Goal: Task Accomplishment & Management: Complete application form

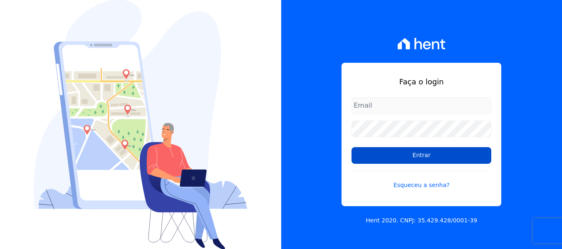
type input "contato@condominioalexandria.com.br"
click at [387, 156] on input "Entrar" at bounding box center [422, 155] width 140 height 17
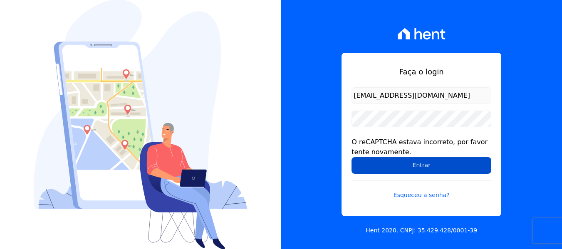
click at [446, 163] on input "Entrar" at bounding box center [422, 165] width 140 height 17
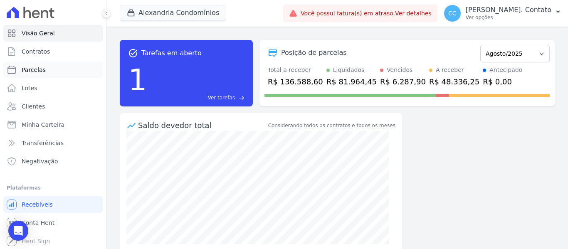
click at [57, 74] on link "Parcelas" at bounding box center [52, 70] width 99 height 17
select select
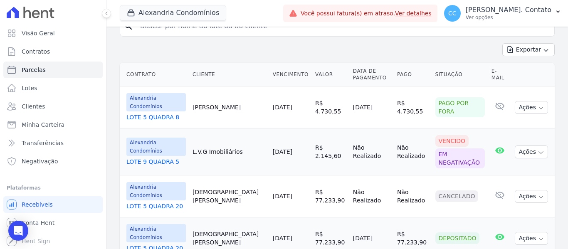
scroll to position [166, 0]
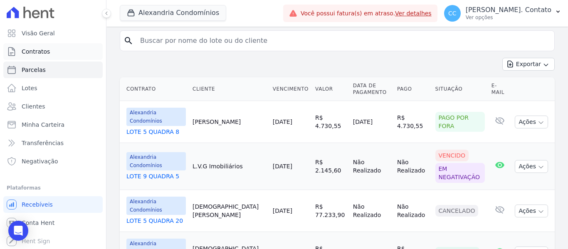
click at [53, 52] on link "Contratos" at bounding box center [52, 51] width 99 height 17
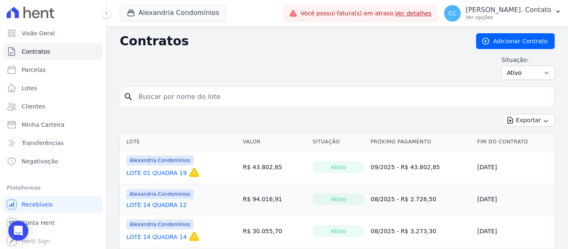
scroll to position [42, 0]
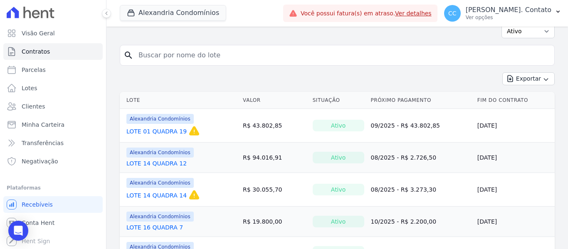
click at [165, 132] on link "LOTE 01 QUADRA 19" at bounding box center [156, 131] width 60 height 8
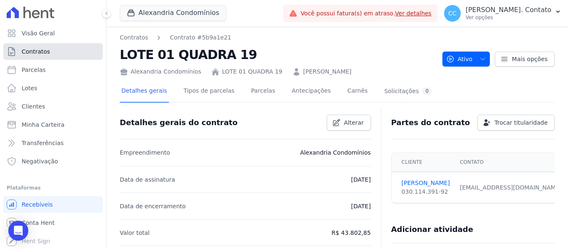
click at [44, 50] on span "Contratos" at bounding box center [36, 51] width 28 height 8
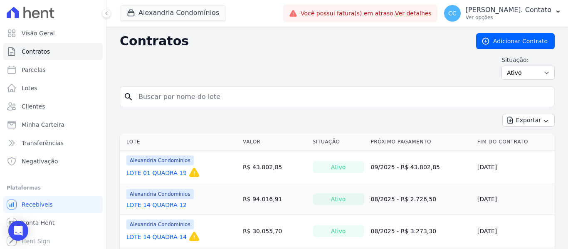
scroll to position [42, 0]
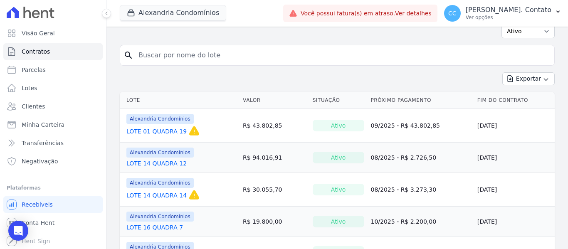
click at [158, 161] on link "LOTE 14 QUADRA 12" at bounding box center [156, 163] width 60 height 8
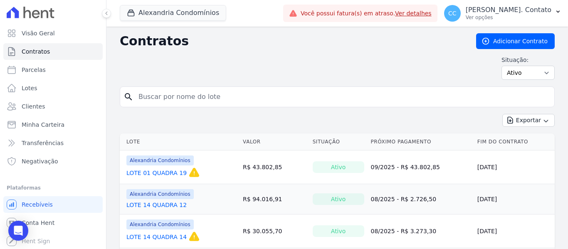
scroll to position [42, 0]
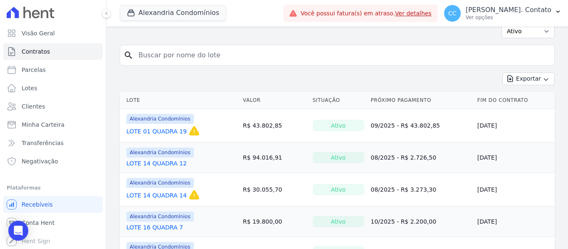
click at [163, 193] on link "LOTE 14 QUADRA 14" at bounding box center [156, 195] width 60 height 8
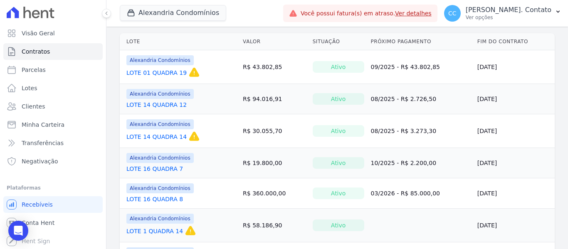
scroll to position [125, 0]
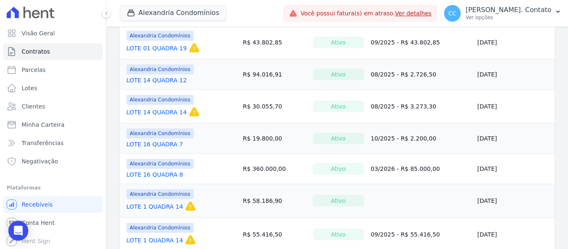
click at [165, 141] on link "LOTE 16 QUADRA 7" at bounding box center [154, 144] width 57 height 8
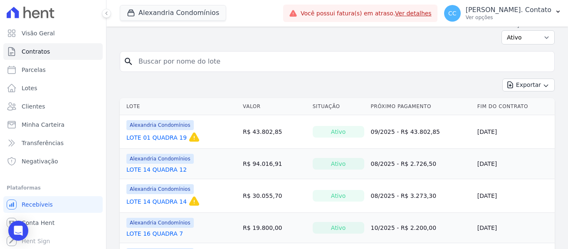
scroll to position [83, 0]
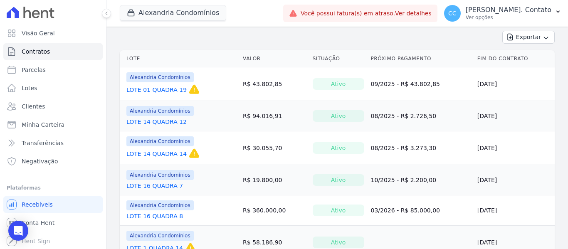
click at [146, 187] on link "LOTE 16 QUADRA 7" at bounding box center [154, 186] width 57 height 8
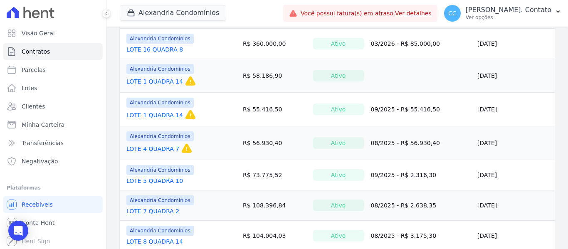
scroll to position [247, 0]
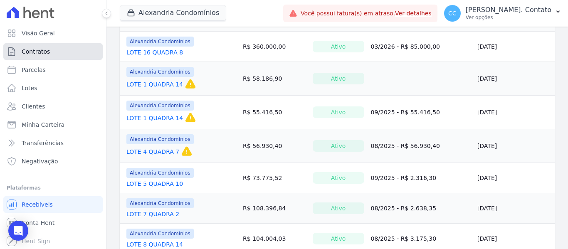
click at [39, 51] on span "Contratos" at bounding box center [36, 51] width 28 height 8
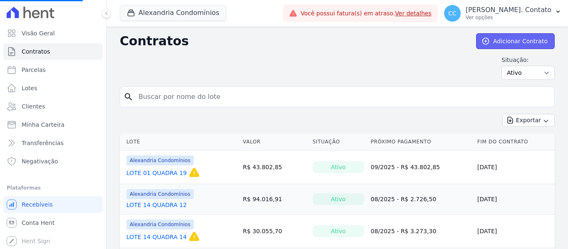
click at [500, 47] on link "Adicionar Contrato" at bounding box center [515, 41] width 79 height 16
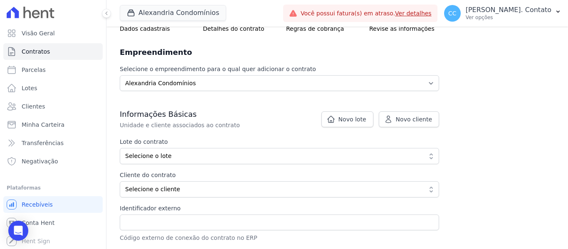
scroll to position [125, 0]
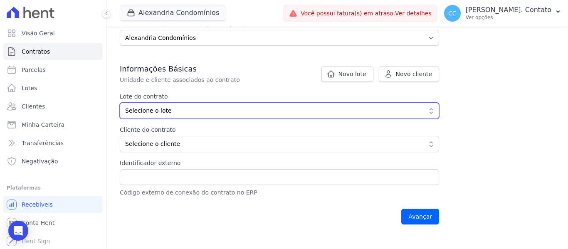
click at [253, 112] on span "Selecione o lote" at bounding box center [273, 111] width 297 height 9
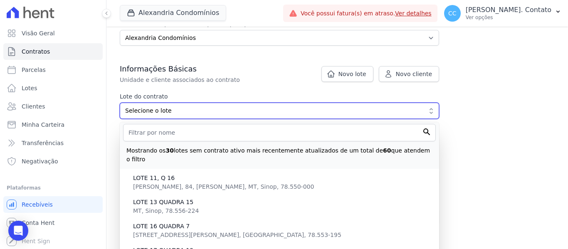
click at [253, 112] on span "Selecione o lote" at bounding box center [273, 111] width 297 height 9
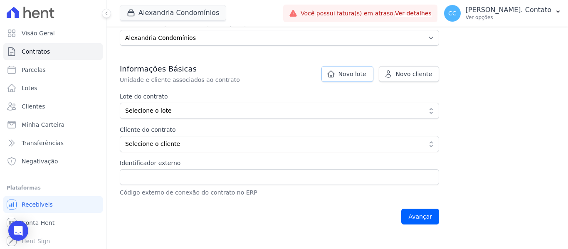
click at [342, 73] on link "Novo lote" at bounding box center [348, 74] width 52 height 16
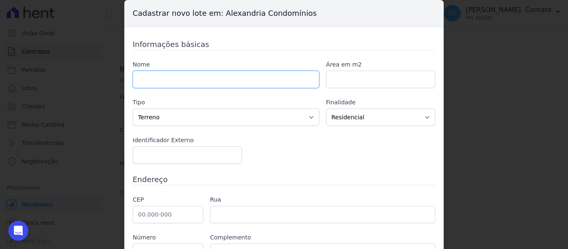
click at [186, 81] on input "text" at bounding box center [226, 79] width 187 height 17
type input "l"
type input "LOTE 10 QUADRA 09"
type input "600.00"
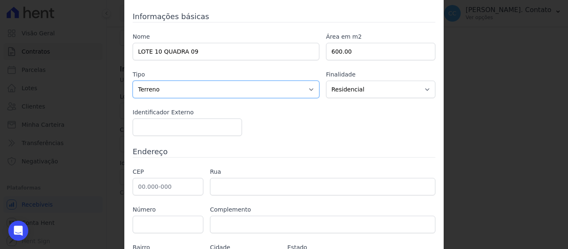
scroll to position [83, 0]
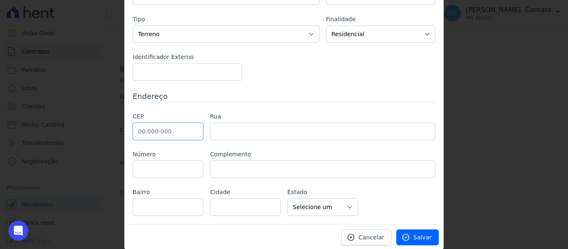
click at [144, 131] on input "text" at bounding box center [168, 131] width 71 height 17
type input "78.550-206"
click at [174, 133] on input "78.550-206" at bounding box center [168, 131] width 71 height 17
type input "Avenida das Embaúbas"
type input "Setor Comercial"
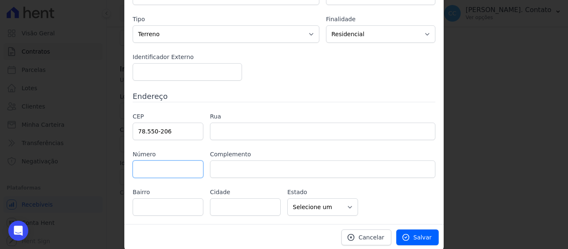
type input "Sinop"
select select "MT"
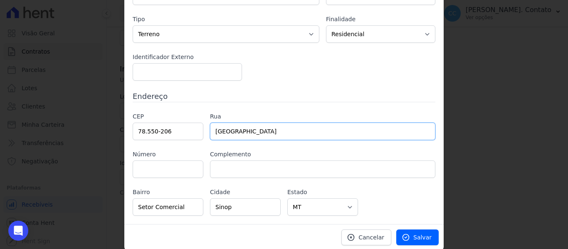
drag, startPoint x: 324, startPoint y: 128, endPoint x: 57, endPoint y: 129, distance: 266.7
click at [57, 129] on div "Cadastrar novo lote em: Alexandria Condomínios Informações básicas Nome LOTE 10…" at bounding box center [284, 124] width 568 height 249
type input "ESTRADA NANCI"
type input "84"
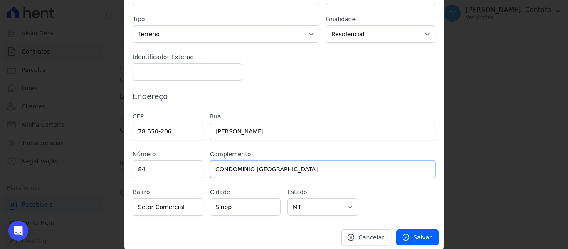
type input "CONDOMINIO ALEXANDRIA"
click at [185, 208] on input "Setor Comercial" at bounding box center [168, 206] width 71 height 17
drag, startPoint x: 185, startPoint y: 208, endPoint x: 69, endPoint y: 211, distance: 116.1
click at [72, 211] on div "Cadastrar novo lote em: Alexandria Condomínios Informações básicas Nome LOTE 10…" at bounding box center [284, 124] width 568 height 249
type input "EUNICE"
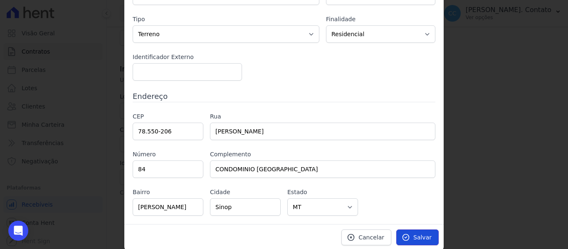
click at [420, 236] on span "Salvar" at bounding box center [423, 237] width 18 height 8
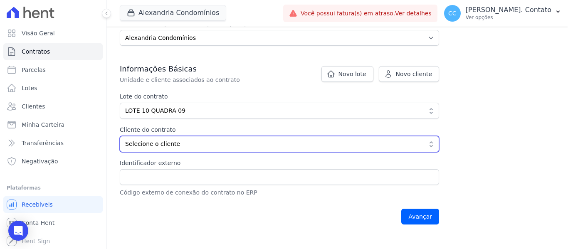
click at [243, 143] on span "Selecione o cliente" at bounding box center [273, 144] width 297 height 9
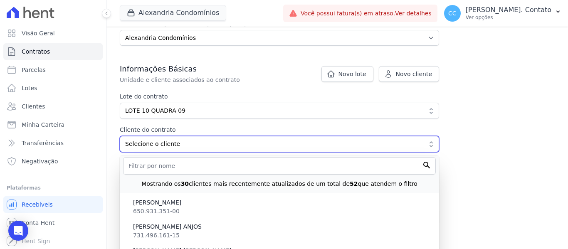
click at [243, 143] on span "Selecione o cliente" at bounding box center [273, 144] width 297 height 9
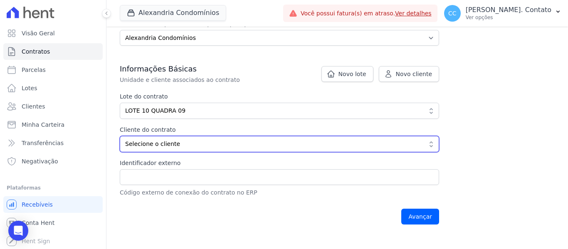
click at [243, 143] on span "Selecione o cliente" at bounding box center [273, 144] width 297 height 9
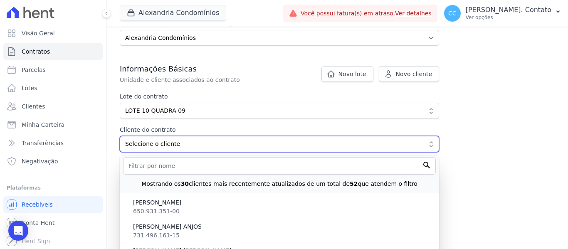
click at [245, 139] on button "Selecione o cliente" at bounding box center [280, 144] width 320 height 16
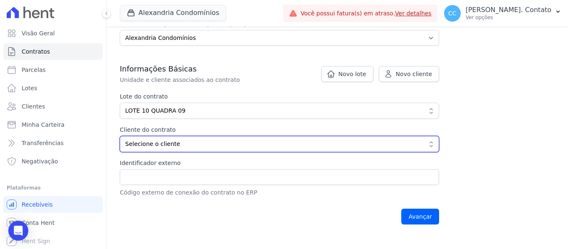
click at [245, 139] on button "Selecione o cliente" at bounding box center [280, 144] width 320 height 16
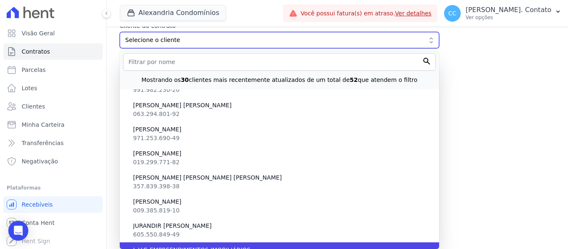
scroll to position [499, 0]
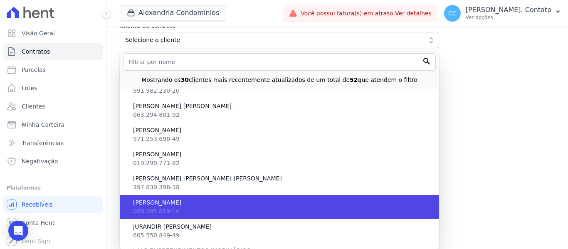
click at [196, 204] on span "JUCINEIA FILIPPI" at bounding box center [283, 202] width 300 height 9
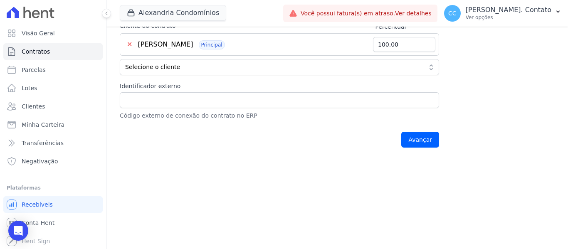
scroll to position [187, 0]
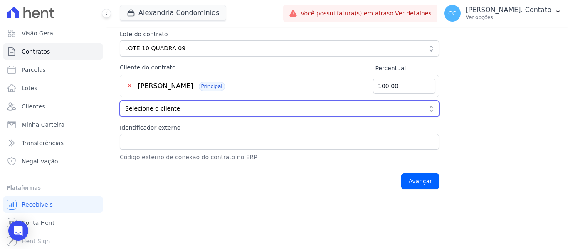
click at [226, 109] on span "Selecione o cliente" at bounding box center [273, 108] width 297 height 9
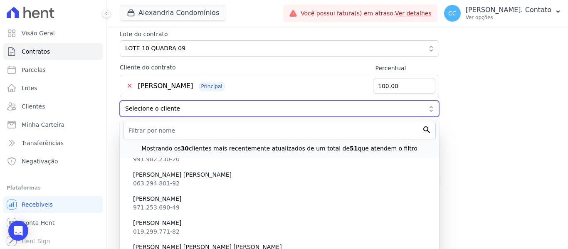
click at [226, 109] on span "Selecione o cliente" at bounding box center [273, 108] width 297 height 9
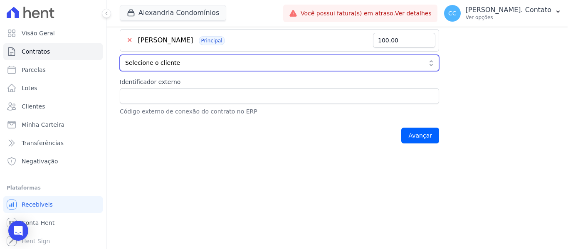
scroll to position [256, 0]
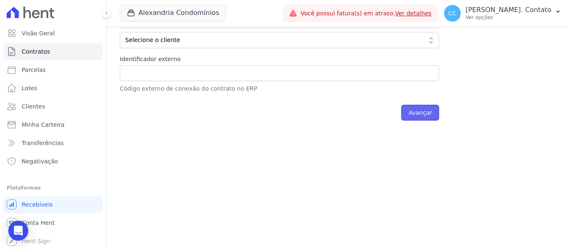
click at [424, 112] on input "Avançar" at bounding box center [420, 113] width 38 height 16
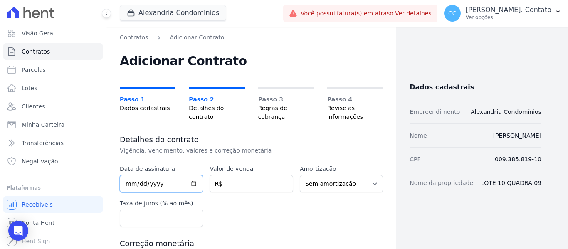
click at [129, 186] on input "date" at bounding box center [161, 183] width 83 height 17
type input "2021-12-17"
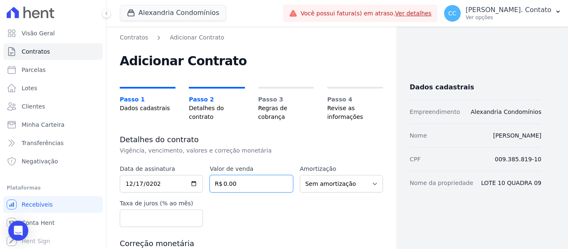
type input "0.00"
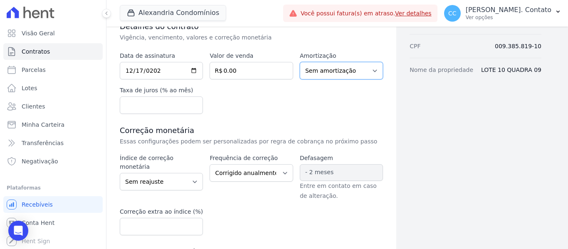
scroll to position [125, 0]
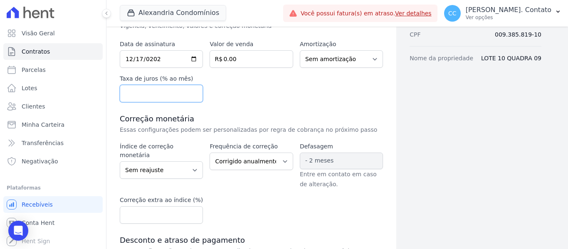
click at [175, 89] on input "number" at bounding box center [161, 93] width 83 height 17
type input "1"
click at [273, 163] on select "Corrigido semestralmente Corrigido mensalmente Corrigido anualmente" at bounding box center [251, 161] width 83 height 17
select select "monthly"
click at [210, 153] on select "Corrigido semestralmente Corrigido mensalmente Corrigido anualmente" at bounding box center [251, 161] width 83 height 17
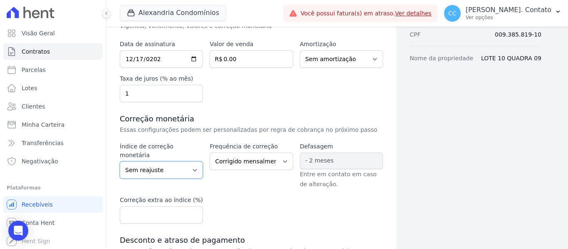
click at [181, 161] on select "Sem reajuste Média dos últimos 12 meses acumulado de INCCM Média dos últimos 12…" at bounding box center [161, 169] width 83 height 17
click at [175, 161] on select "Sem reajuste Média dos últimos 12 meses acumulado de INCCM Média dos últimos 12…" at bounding box center [161, 169] width 83 height 17
click at [263, 169] on select "Corrigido semestralmente Corrigido mensalmente Corrigido anualmente" at bounding box center [251, 161] width 83 height 17
select select
click at [210, 153] on select "Corrigido semestralmente Corrigido mensalmente Corrigido anualmente" at bounding box center [251, 161] width 83 height 17
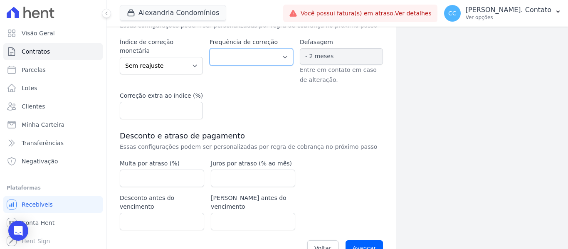
scroll to position [241, 0]
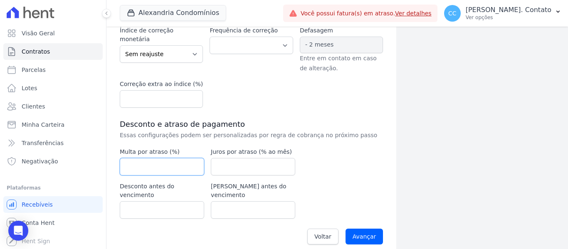
click at [172, 167] on input "number" at bounding box center [162, 166] width 84 height 17
type input "2"
type input "1"
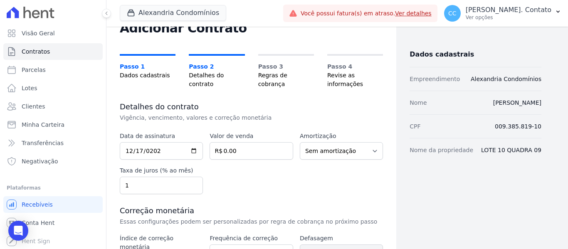
scroll to position [0, 0]
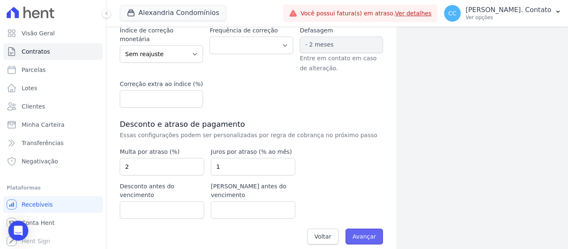
click at [354, 229] on input "Avançar" at bounding box center [365, 237] width 38 height 16
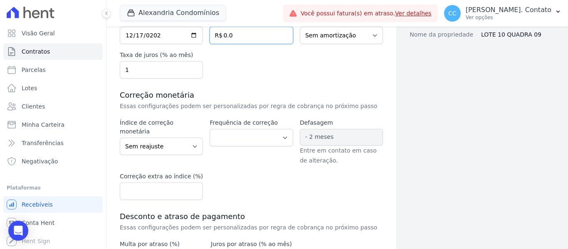
type input "0"
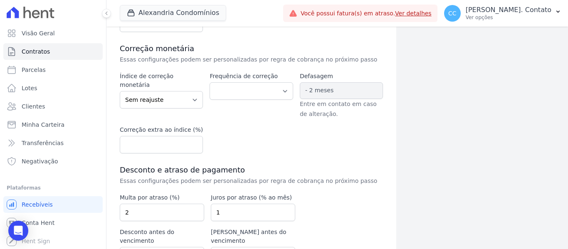
scroll to position [241, 0]
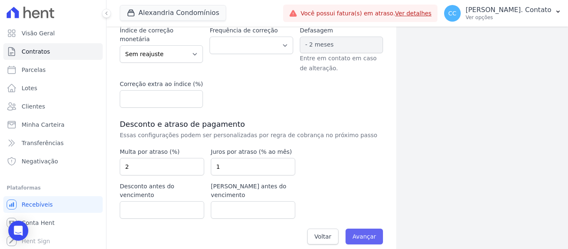
type input "23148.90"
click at [357, 229] on input "Avançar" at bounding box center [365, 237] width 38 height 16
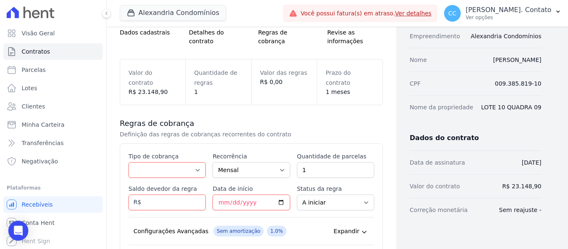
scroll to position [83, 0]
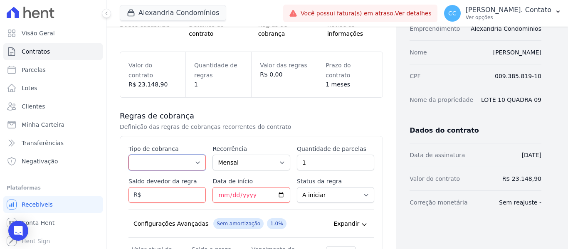
click at [191, 161] on select "Parcela Normal Entrada Sinal Intercalada Chaves Pré-chaves Pós-chaves Impostos …" at bounding box center [167, 163] width 77 height 16
select select "standard"
click at [129, 155] on select "Parcela Normal Entrada Sinal Intercalada Chaves Pré-chaves Pós-chaves Impostos …" at bounding box center [167, 163] width 77 height 16
click at [365, 161] on input "2" at bounding box center [335, 163] width 77 height 16
click at [363, 159] on input "3" at bounding box center [335, 163] width 77 height 16
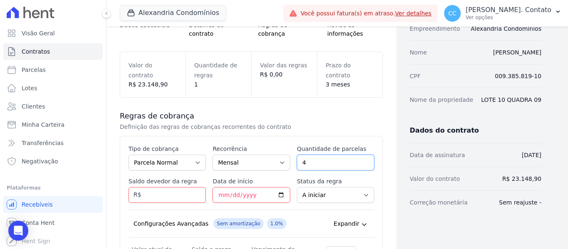
click at [363, 159] on input "4" at bounding box center [335, 163] width 77 height 16
click at [363, 159] on input "5" at bounding box center [335, 163] width 77 height 16
click at [363, 159] on input "6" at bounding box center [335, 163] width 77 height 16
click at [363, 159] on input "7" at bounding box center [335, 163] width 77 height 16
click at [363, 159] on input "8" at bounding box center [335, 163] width 77 height 16
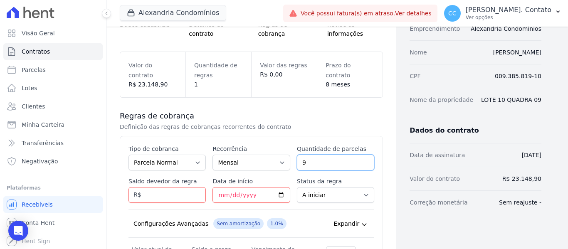
type input "9"
click at [363, 159] on input "9" at bounding box center [335, 163] width 77 height 16
click at [185, 194] on input "Saldo devedor da regra" at bounding box center [167, 195] width 77 height 16
type input "23148.90"
click at [223, 193] on input "Data de início" at bounding box center [251, 195] width 77 height 16
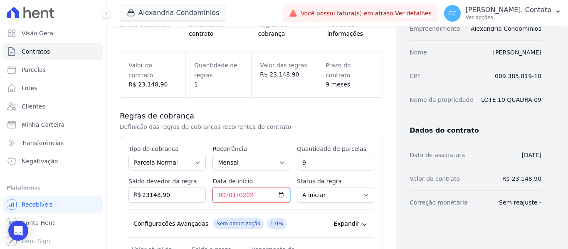
type input "2025-09-01"
click at [357, 194] on select "A iniciar Em aberto" at bounding box center [335, 195] width 77 height 16
select select "started"
click at [297, 187] on select "A iniciar Em aberto" at bounding box center [335, 195] width 77 height 16
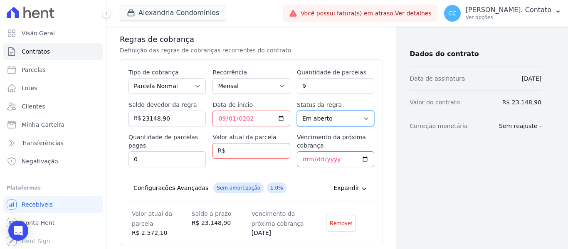
scroll to position [166, 0]
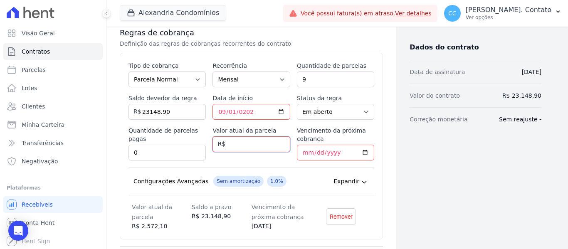
click at [237, 148] on input "Valor atual da parcela" at bounding box center [251, 144] width 77 height 16
type input "2528.10"
click at [300, 154] on input "Vencimento da próxima cobrança" at bounding box center [335, 153] width 77 height 16
type input "2025-09-01"
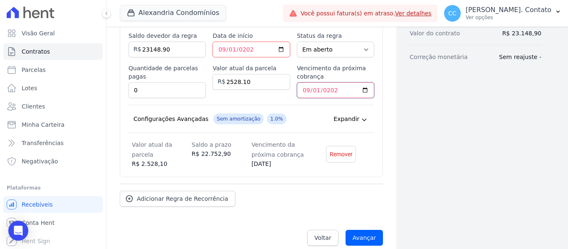
scroll to position [239, 0]
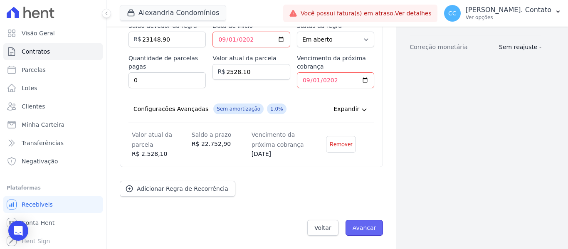
click at [366, 233] on input "Avançar" at bounding box center [365, 228] width 38 height 16
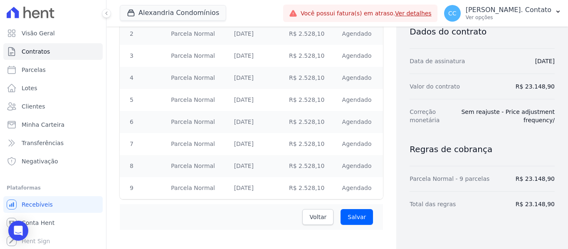
scroll to position [200, 0]
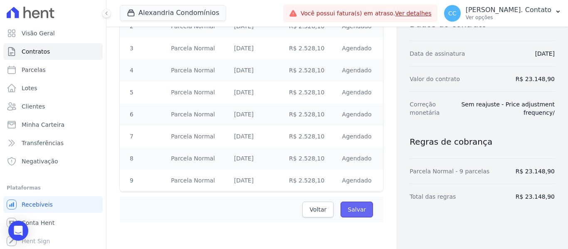
click at [364, 213] on input "Salvar" at bounding box center [357, 210] width 32 height 16
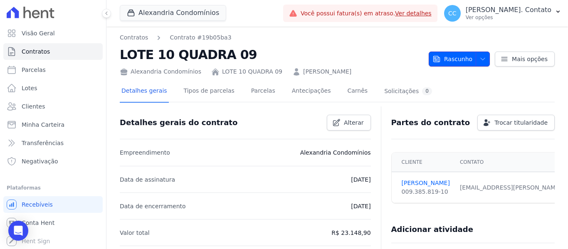
click at [480, 57] on icon "button" at bounding box center [483, 59] width 7 height 7
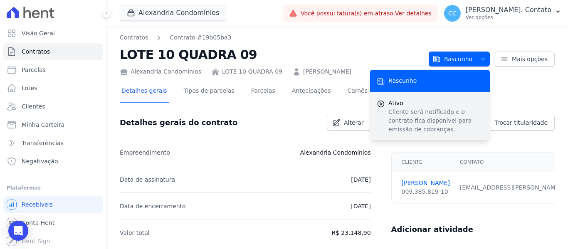
click at [412, 108] on p "Cliente será notificado e o contrato fica disponível para emissão de cobranças." at bounding box center [436, 121] width 95 height 26
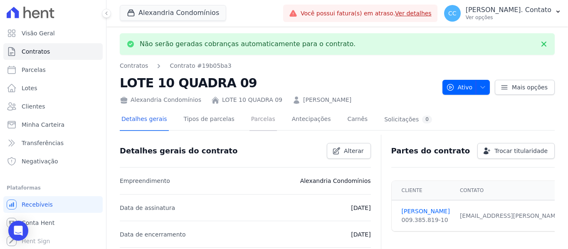
click at [259, 119] on link "Parcelas" at bounding box center [263, 120] width 27 height 22
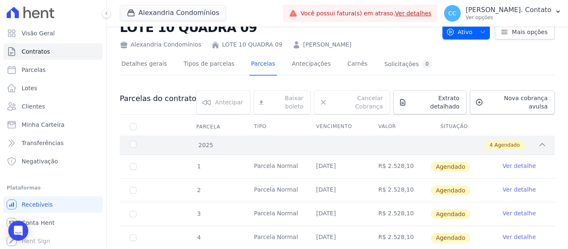
scroll to position [42, 0]
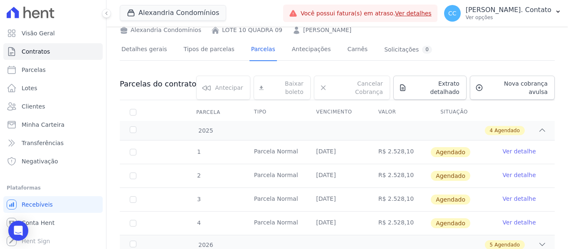
click at [517, 147] on link "Ver detalhe" at bounding box center [519, 151] width 33 height 8
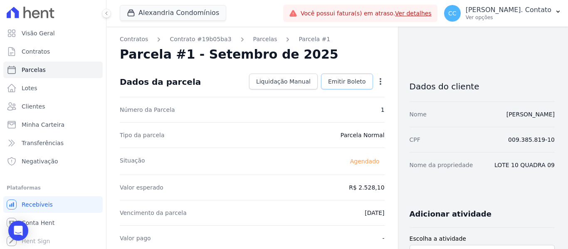
click at [344, 81] on span "Emitir Boleto" at bounding box center [347, 81] width 38 height 8
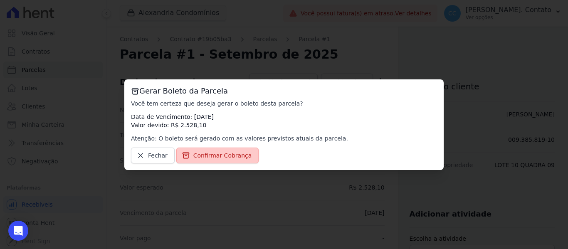
click at [242, 154] on span "Confirmar Cobrança" at bounding box center [222, 155] width 59 height 8
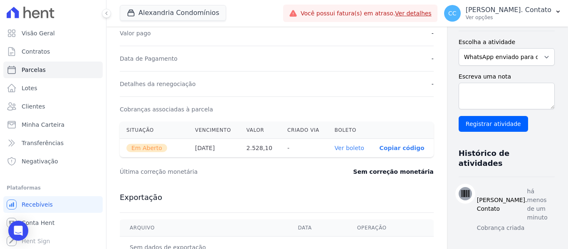
scroll to position [250, 0]
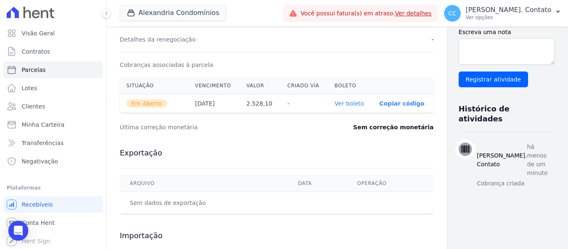
click at [335, 103] on link "Ver boleto" at bounding box center [350, 103] width 30 height 7
click at [34, 104] on span "Clientes" at bounding box center [33, 106] width 23 height 8
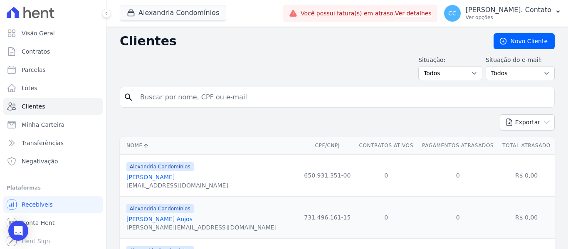
click at [149, 100] on input "search" at bounding box center [343, 97] width 416 height 17
type input "JUCINEIA"
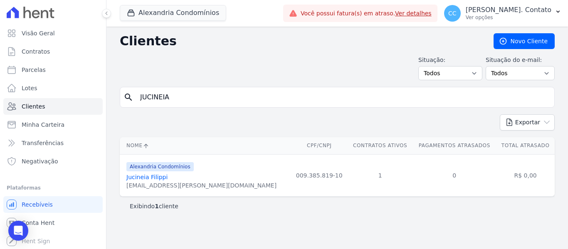
click at [142, 178] on link "Jucineia Filippi" at bounding box center [146, 177] width 41 height 7
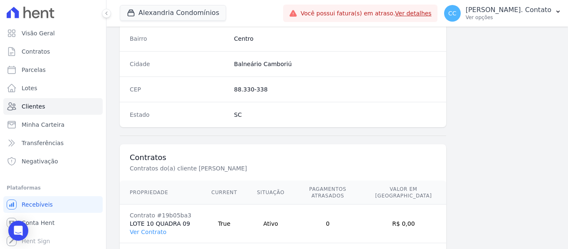
scroll to position [529, 0]
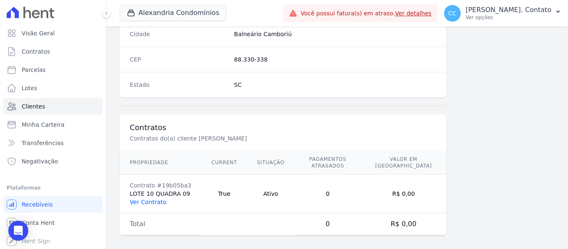
click at [155, 199] on link "Ver Contrato" at bounding box center [148, 202] width 37 height 7
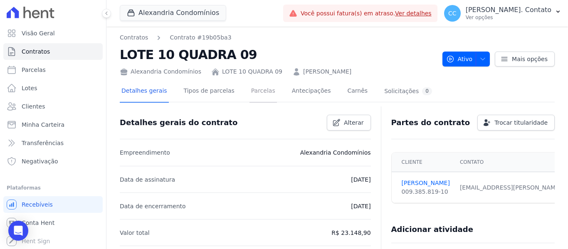
click at [252, 94] on link "Parcelas" at bounding box center [263, 92] width 27 height 22
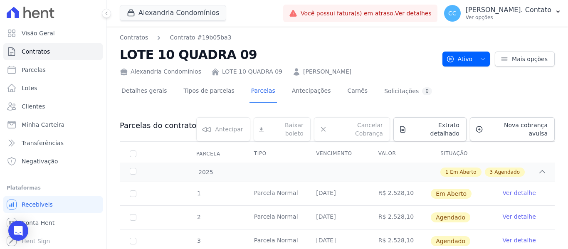
scroll to position [42, 0]
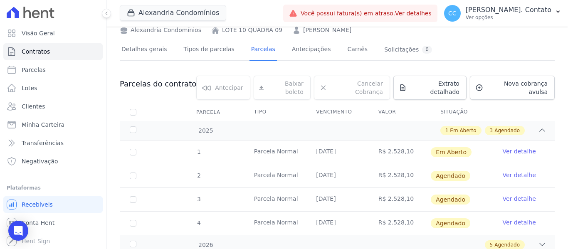
click at [517, 171] on link "Ver detalhe" at bounding box center [519, 175] width 33 height 8
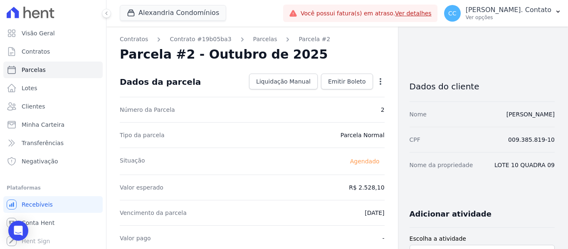
click at [377, 83] on icon "button" at bounding box center [381, 81] width 8 height 8
click at [341, 96] on link "Alterar" at bounding box center [344, 92] width 73 height 15
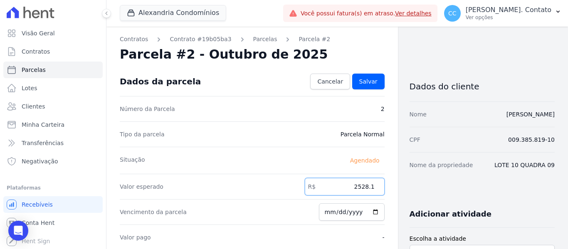
drag, startPoint x: 355, startPoint y: 191, endPoint x: 448, endPoint y: 209, distance: 94.9
type input "2540.70"
click at [364, 76] on link "Salvar" at bounding box center [368, 82] width 32 height 16
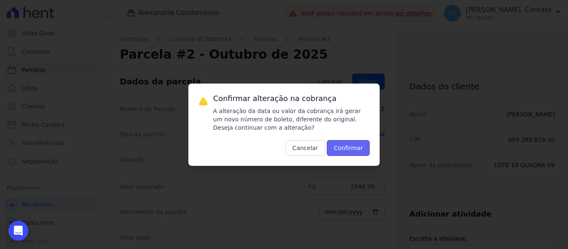
click at [342, 150] on button "Confirmar" at bounding box center [348, 148] width 43 height 16
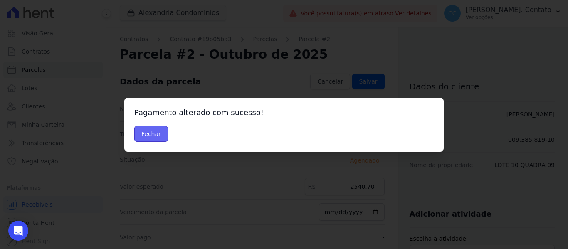
click at [154, 135] on button "Fechar" at bounding box center [151, 134] width 34 height 16
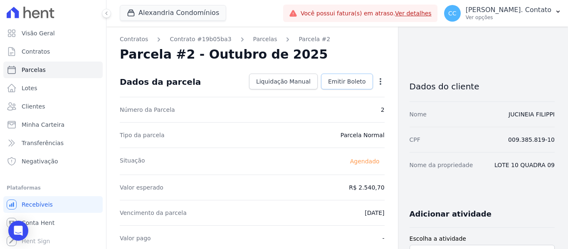
click at [339, 75] on link "Emitir Boleto" at bounding box center [347, 82] width 52 height 16
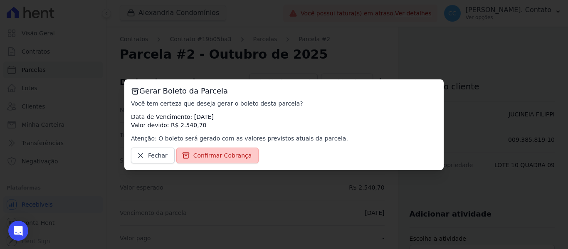
click at [229, 156] on span "Confirmar Cobrança" at bounding box center [222, 155] width 59 height 8
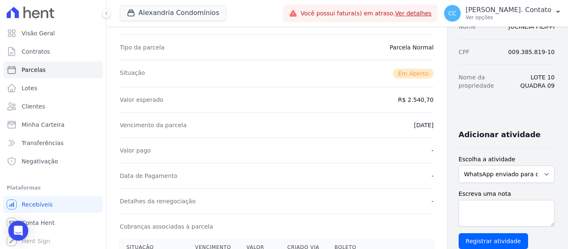
scroll to position [250, 0]
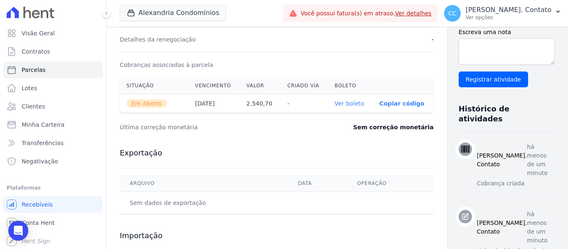
click at [335, 104] on link "Ver boleto" at bounding box center [350, 103] width 30 height 7
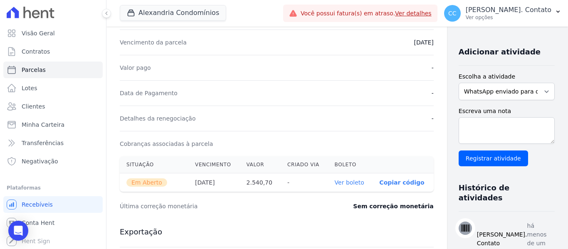
scroll to position [42, 0]
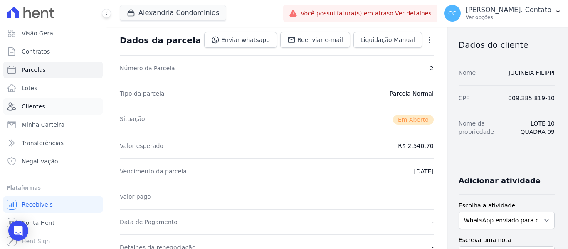
click at [33, 108] on span "Clientes" at bounding box center [33, 106] width 23 height 8
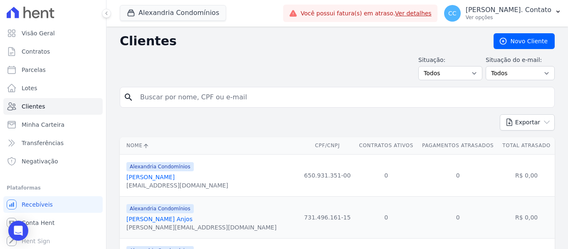
click at [194, 93] on input "search" at bounding box center [343, 97] width 416 height 17
type input "JUCINEIA"
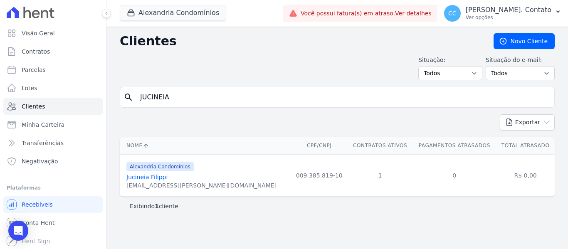
click at [146, 176] on link "Jucineia Filippi" at bounding box center [146, 177] width 41 height 7
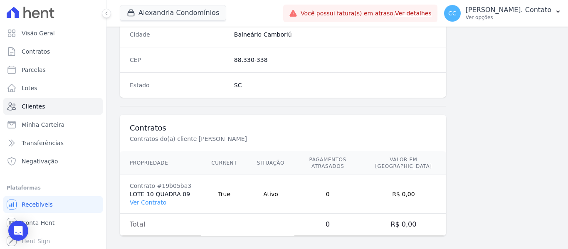
scroll to position [529, 0]
click at [155, 199] on link "Ver Contrato" at bounding box center [148, 202] width 37 height 7
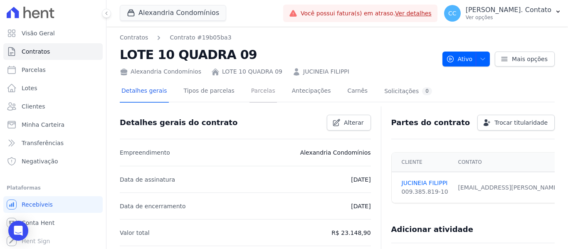
click at [254, 94] on link "Parcelas" at bounding box center [263, 92] width 27 height 22
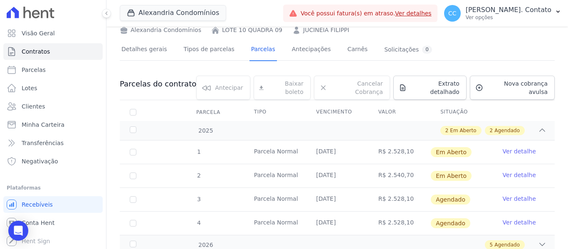
scroll to position [65, 0]
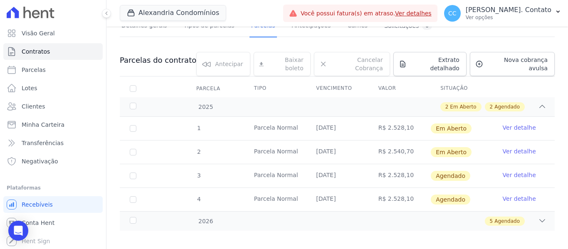
click at [518, 171] on link "Ver detalhe" at bounding box center [519, 175] width 33 height 8
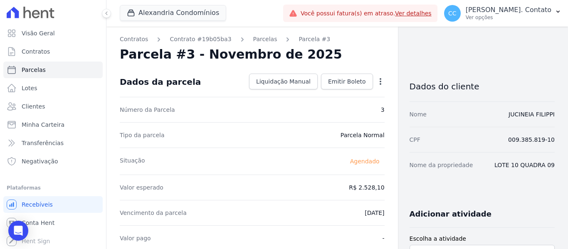
click at [380, 81] on icon "button" at bounding box center [381, 81] width 2 height 7
click at [338, 94] on link "Alterar" at bounding box center [344, 92] width 73 height 15
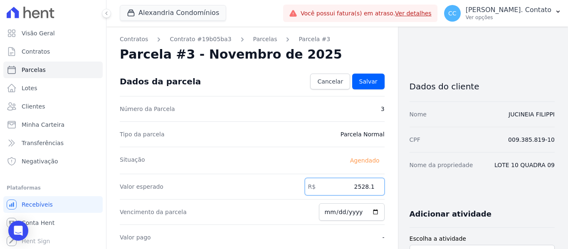
drag, startPoint x: 343, startPoint y: 186, endPoint x: 397, endPoint y: 186, distance: 54.1
type input "2553.40"
click at [367, 81] on span "Salvar" at bounding box center [368, 81] width 18 height 8
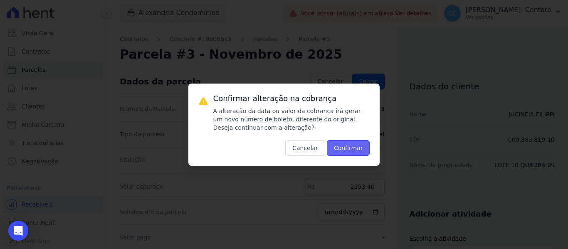
click at [361, 145] on button "Confirmar" at bounding box center [348, 148] width 43 height 16
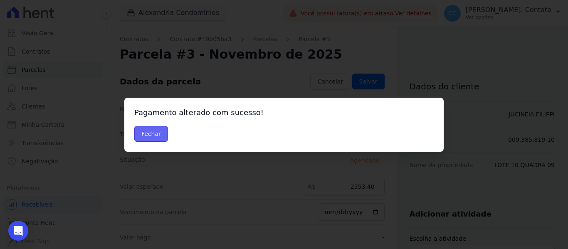
click at [151, 131] on button "Fechar" at bounding box center [151, 134] width 34 height 16
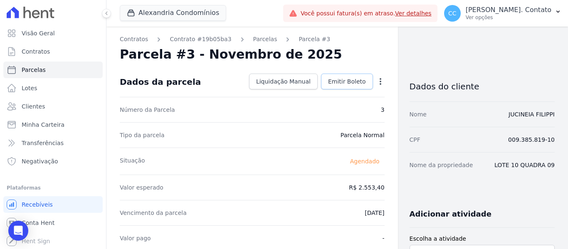
click at [344, 79] on span "Emitir Boleto" at bounding box center [347, 81] width 38 height 8
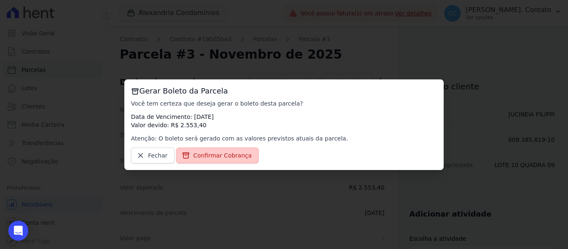
click at [228, 153] on span "Confirmar Cobrança" at bounding box center [222, 155] width 59 height 8
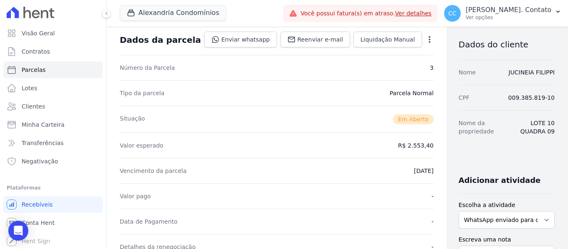
scroll to position [125, 0]
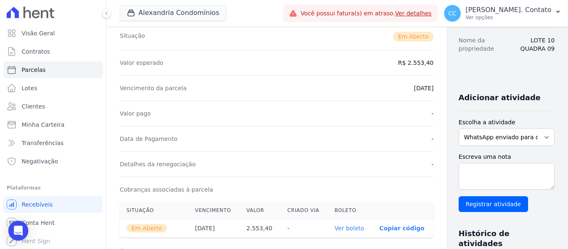
click at [335, 225] on link "Ver boleto" at bounding box center [350, 228] width 30 height 7
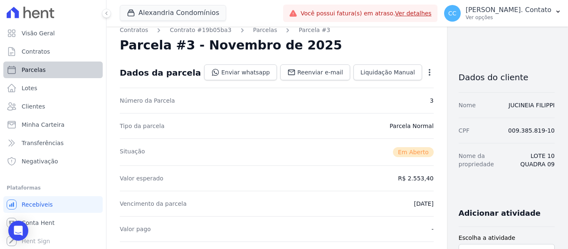
scroll to position [0, 0]
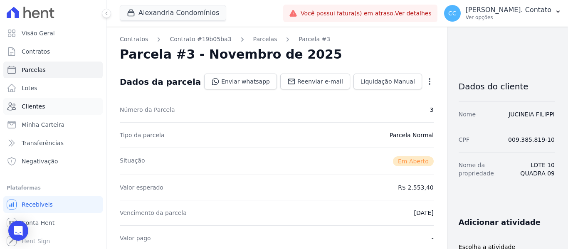
click at [29, 106] on span "Clientes" at bounding box center [33, 106] width 23 height 8
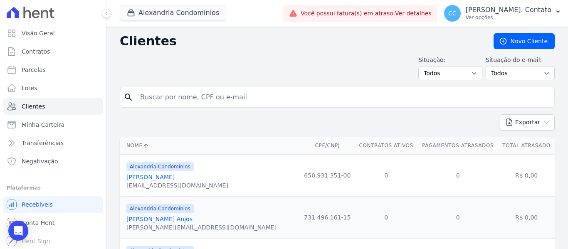
click at [176, 98] on input "search" at bounding box center [343, 97] width 416 height 17
type input "Jucineia"
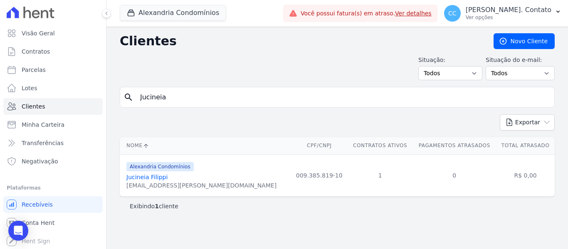
click at [154, 177] on link "Jucineia Filippi" at bounding box center [146, 177] width 41 height 7
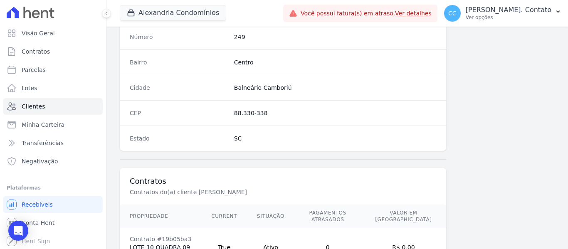
scroll to position [529, 0]
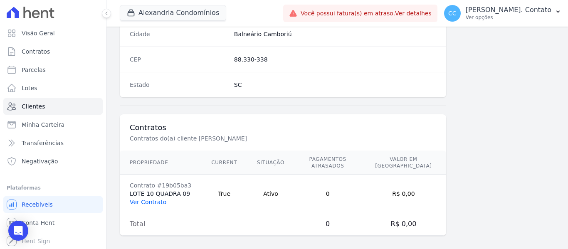
click at [146, 199] on link "Ver Contrato" at bounding box center [148, 202] width 37 height 7
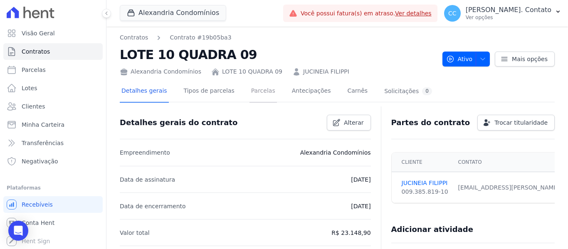
click at [253, 91] on link "Parcelas" at bounding box center [263, 92] width 27 height 22
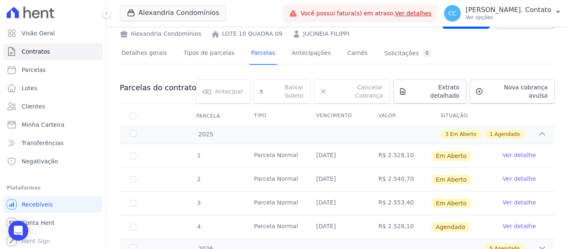
scroll to position [65, 0]
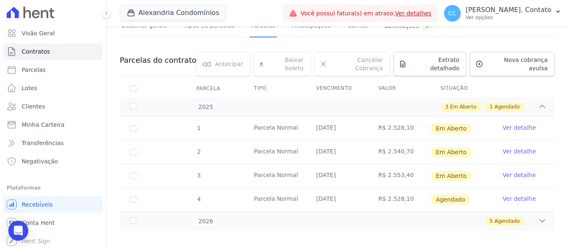
click at [521, 195] on link "Ver detalhe" at bounding box center [519, 199] width 33 height 8
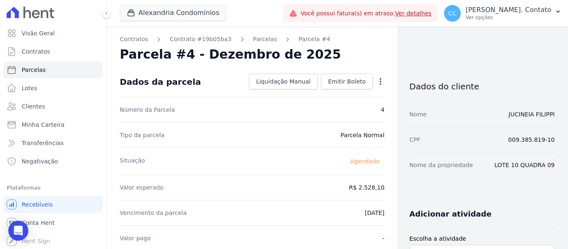
click at [380, 81] on icon "button" at bounding box center [381, 81] width 2 height 7
click at [340, 93] on link "Alterar" at bounding box center [344, 92] width 73 height 15
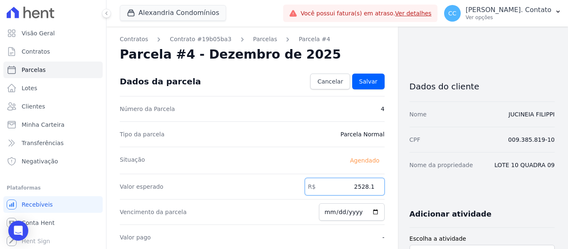
drag, startPoint x: 390, startPoint y: 187, endPoint x: 400, endPoint y: 186, distance: 10.0
type input "2566.20"
click at [371, 77] on span "Salvar" at bounding box center [368, 81] width 18 height 8
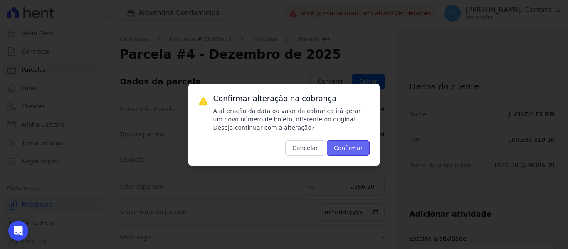
click at [356, 151] on button "Confirmar" at bounding box center [348, 148] width 43 height 16
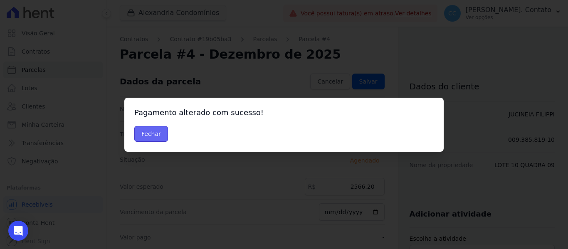
click at [149, 129] on button "Fechar" at bounding box center [151, 134] width 34 height 16
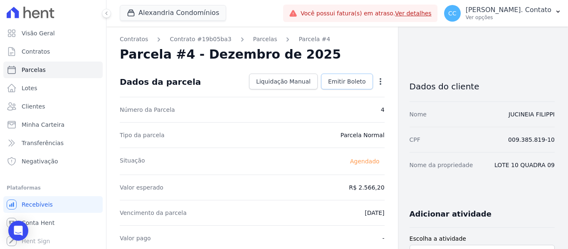
click at [352, 81] on span "Emitir Boleto" at bounding box center [347, 81] width 38 height 8
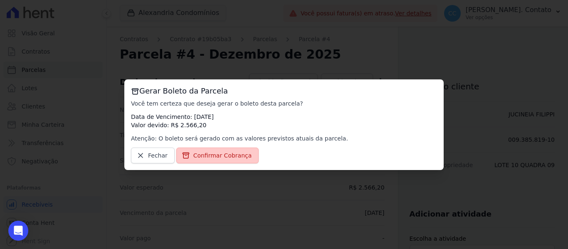
click at [241, 148] on link "Confirmar Cobrança" at bounding box center [217, 156] width 83 height 16
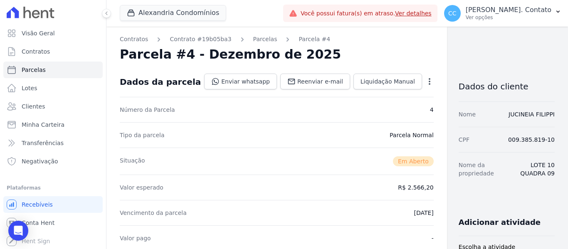
scroll to position [125, 0]
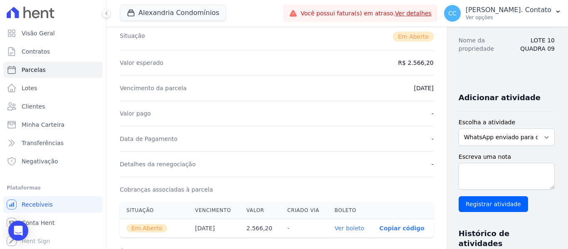
click at [335, 227] on link "Ver boleto" at bounding box center [350, 228] width 30 height 7
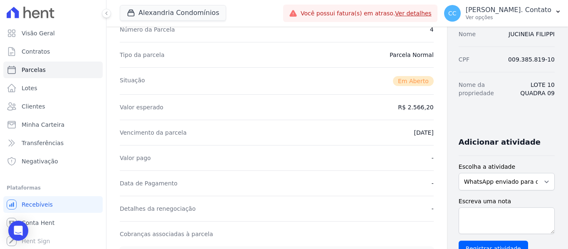
scroll to position [0, 0]
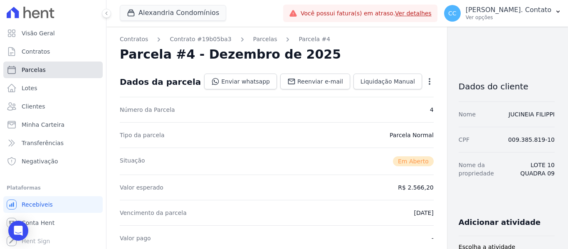
click at [40, 69] on span "Parcelas" at bounding box center [34, 70] width 24 height 8
click at [29, 69] on span "Parcelas" at bounding box center [34, 70] width 24 height 8
click at [29, 72] on span "Parcelas" at bounding box center [34, 70] width 24 height 8
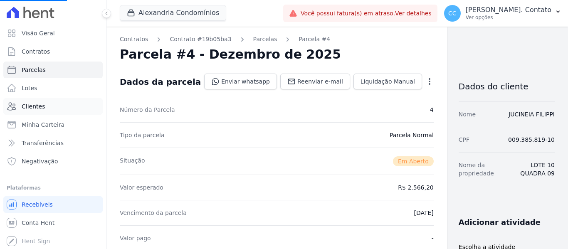
click at [28, 103] on span "Clientes" at bounding box center [33, 106] width 23 height 8
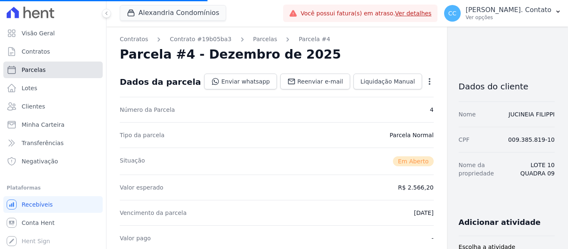
click at [39, 70] on span "Parcelas" at bounding box center [34, 70] width 24 height 8
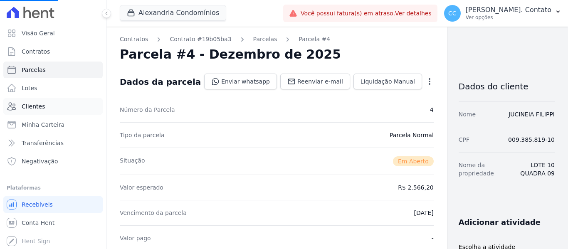
click at [30, 104] on span "Clientes" at bounding box center [33, 106] width 23 height 8
click at [35, 105] on span "Clientes" at bounding box center [33, 106] width 23 height 8
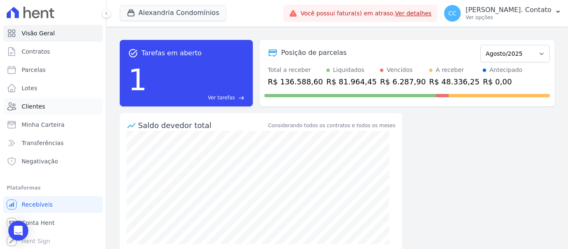
click at [32, 107] on span "Clientes" at bounding box center [33, 106] width 23 height 8
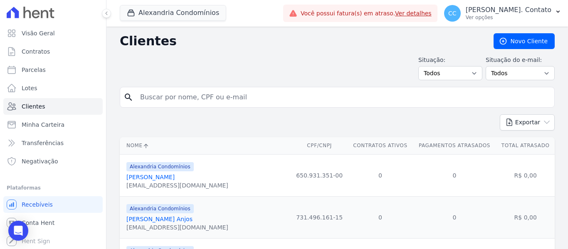
drag, startPoint x: 200, startPoint y: 96, endPoint x: 211, endPoint y: 89, distance: 12.3
click at [200, 96] on input "search" at bounding box center [343, 97] width 416 height 17
type input "JUCINEIA"
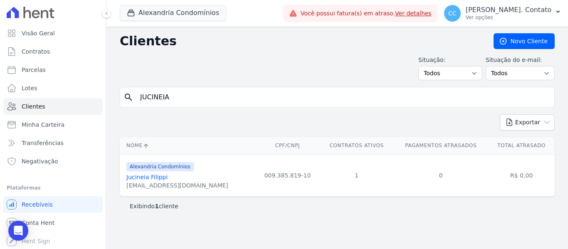
click at [149, 180] on link "Jucineia Filippi" at bounding box center [146, 177] width 41 height 7
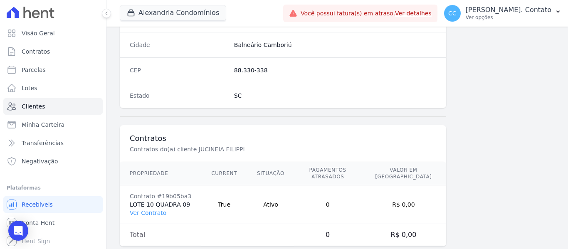
scroll to position [529, 0]
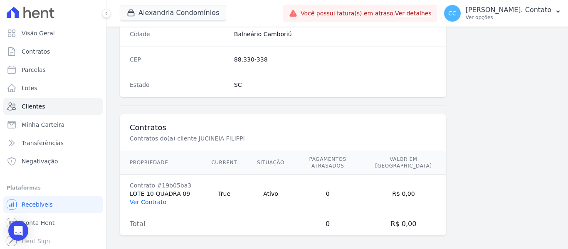
click at [154, 199] on link "Ver Contrato" at bounding box center [148, 202] width 37 height 7
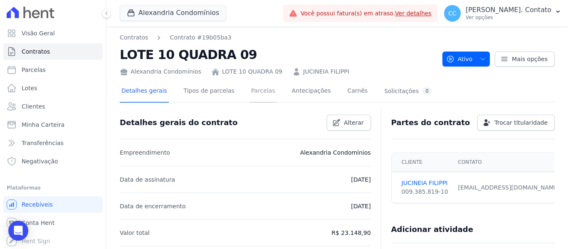
click at [250, 91] on link "Parcelas" at bounding box center [263, 92] width 27 height 22
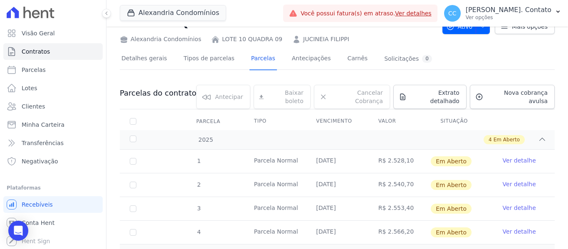
scroll to position [65, 0]
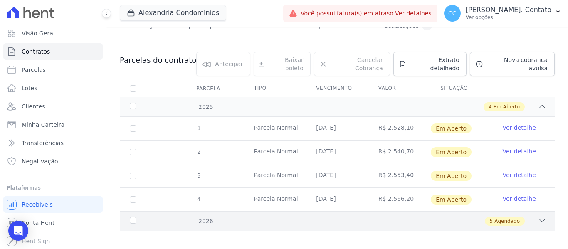
click at [485, 217] on div "5 Agendado" at bounding box center [505, 221] width 40 height 9
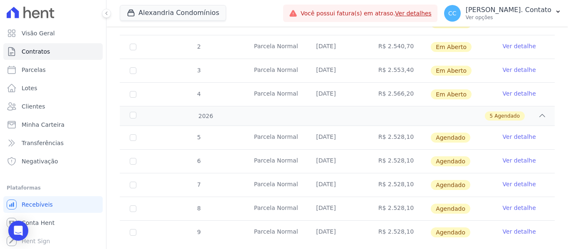
scroll to position [184, 0]
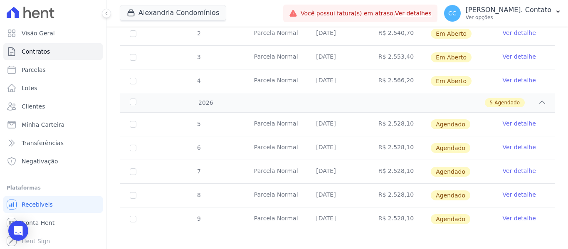
click at [519, 119] on link "Ver detalhe" at bounding box center [519, 123] width 33 height 8
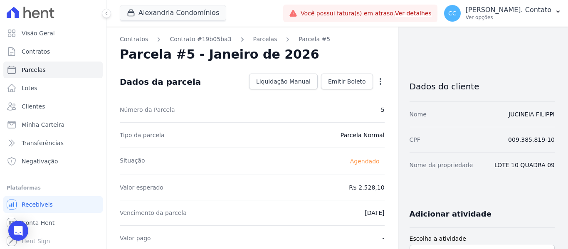
click at [377, 80] on icon "button" at bounding box center [381, 81] width 8 height 8
click at [354, 94] on link "Alterar" at bounding box center [344, 92] width 73 height 15
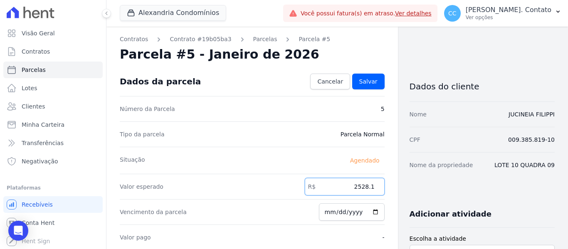
drag, startPoint x: 346, startPoint y: 183, endPoint x: 429, endPoint y: 184, distance: 83.2
type input "2579.10"
click at [367, 83] on span "Salvar" at bounding box center [368, 81] width 18 height 8
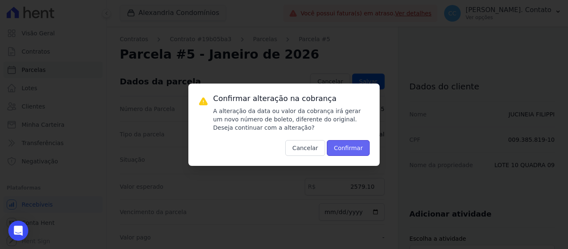
click at [349, 144] on button "Confirmar" at bounding box center [348, 148] width 43 height 16
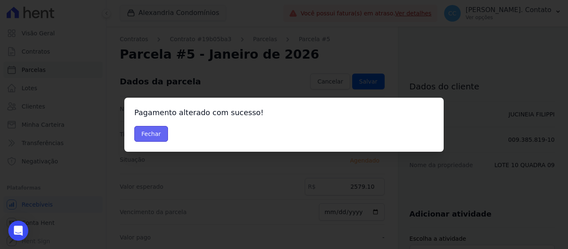
click at [162, 132] on button "Fechar" at bounding box center [151, 134] width 34 height 16
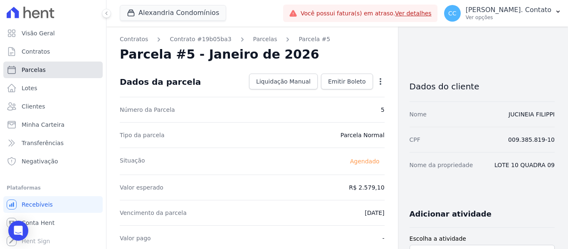
click at [36, 70] on span "Parcelas" at bounding box center [34, 70] width 24 height 8
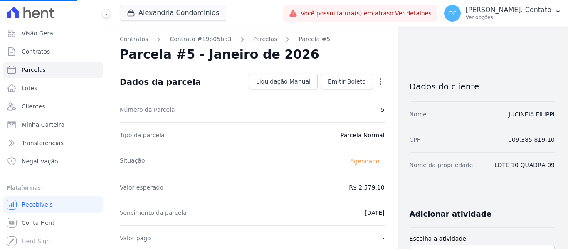
select select
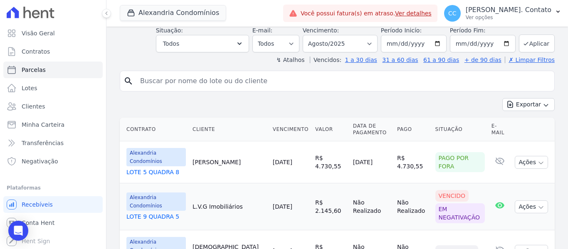
scroll to position [166, 0]
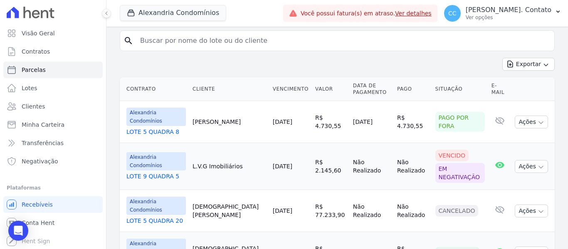
click at [191, 45] on input "search" at bounding box center [343, 40] width 416 height 17
type input "JUCINEIA"
select select
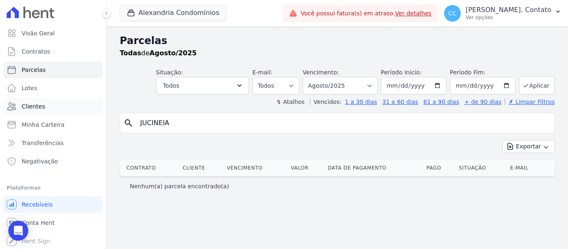
click at [43, 104] on link "Clientes" at bounding box center [52, 106] width 99 height 17
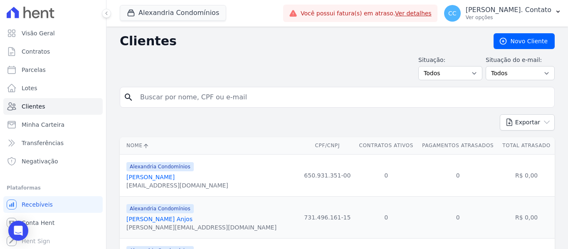
click at [178, 93] on input "search" at bounding box center [343, 97] width 416 height 17
type input "JUCINEIA"
click at [205, 94] on input "JUCINEIA" at bounding box center [343, 97] width 416 height 17
click at [187, 99] on input "JUCINEIA" at bounding box center [343, 97] width 416 height 17
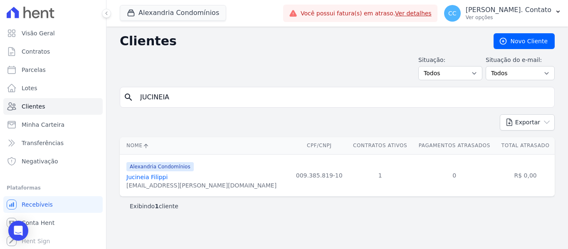
click at [146, 175] on link "Jucineia Filippi" at bounding box center [146, 177] width 41 height 7
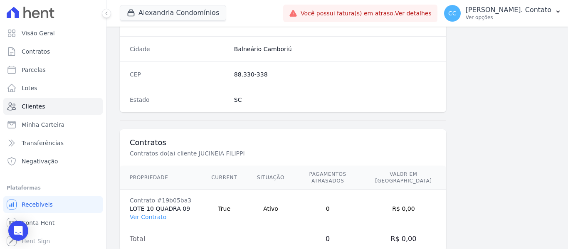
scroll to position [529, 0]
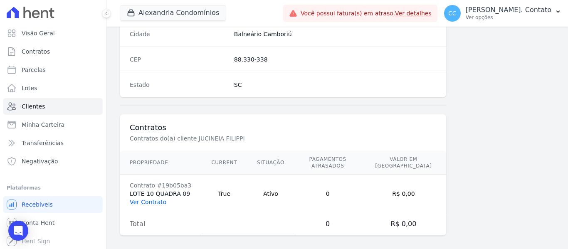
click at [160, 199] on link "Ver Contrato" at bounding box center [148, 202] width 37 height 7
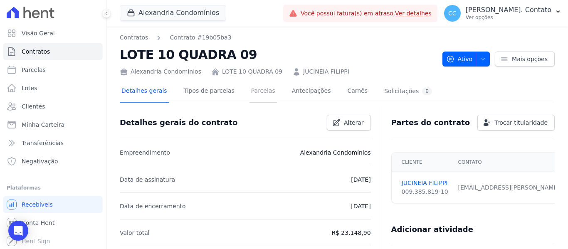
click at [257, 91] on link "Parcelas" at bounding box center [263, 92] width 27 height 22
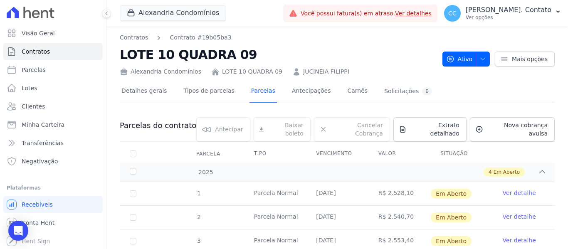
scroll to position [65, 0]
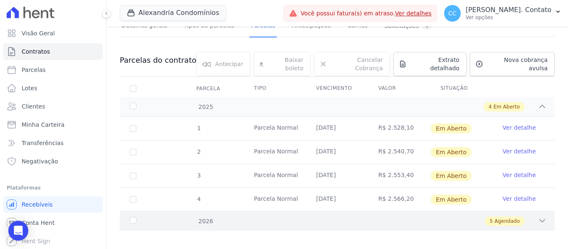
click at [528, 217] on div "5 Agendado" at bounding box center [359, 221] width 376 height 9
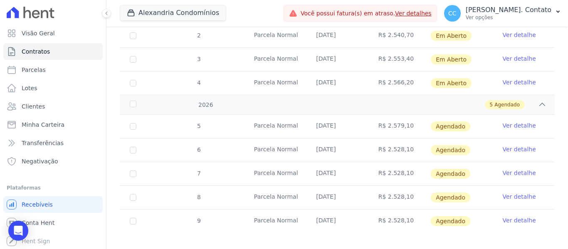
scroll to position [184, 0]
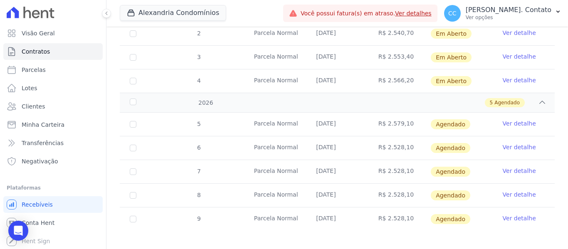
click at [520, 143] on link "Ver detalhe" at bounding box center [519, 147] width 33 height 8
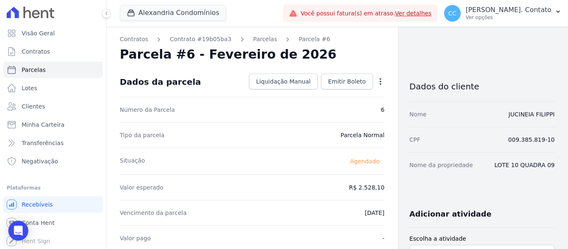
click at [377, 81] on icon "button" at bounding box center [381, 81] width 8 height 8
click at [342, 92] on link "Alterar" at bounding box center [344, 92] width 73 height 15
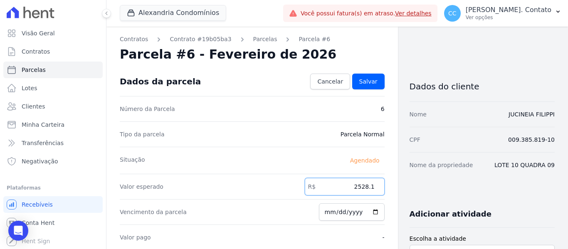
drag, startPoint x: 391, startPoint y: 186, endPoint x: 446, endPoint y: 187, distance: 54.5
type input "2580.10"
click at [370, 83] on span "Salvar" at bounding box center [368, 81] width 18 height 8
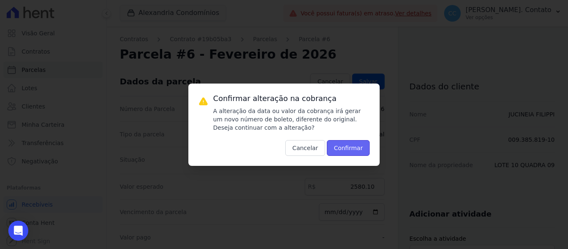
click at [345, 153] on button "Confirmar" at bounding box center [348, 148] width 43 height 16
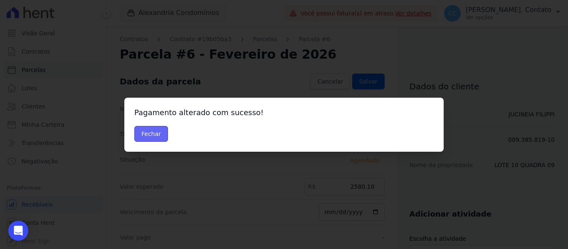
click at [158, 134] on button "Fechar" at bounding box center [151, 134] width 34 height 16
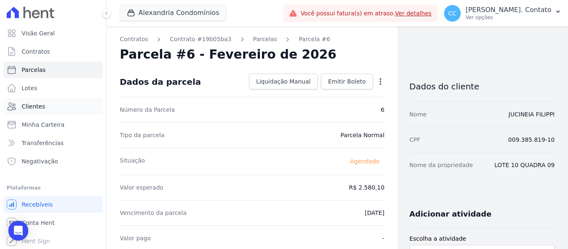
click at [39, 107] on span "Clientes" at bounding box center [33, 106] width 23 height 8
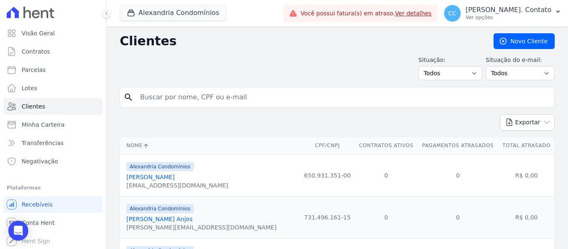
click at [159, 99] on input "search" at bounding box center [343, 97] width 416 height 17
type input "JUCINEIA"
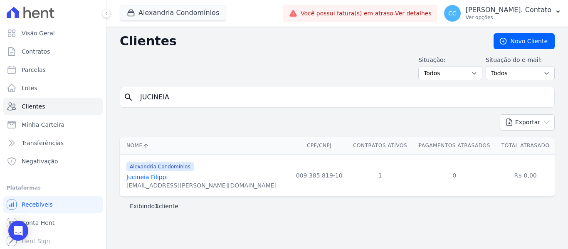
click at [155, 178] on link "Jucineia Filippi" at bounding box center [146, 177] width 41 height 7
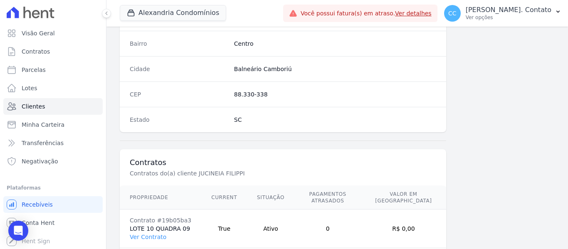
scroll to position [529, 0]
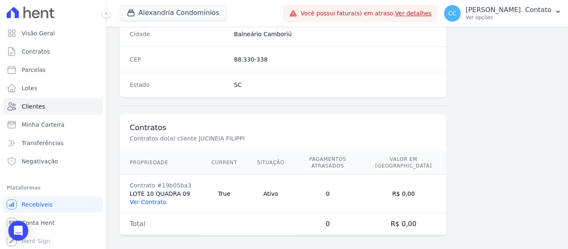
click at [151, 199] on link "Ver Contrato" at bounding box center [148, 202] width 37 height 7
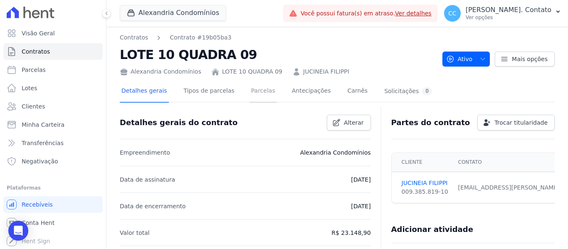
click at [256, 90] on link "Parcelas" at bounding box center [263, 92] width 27 height 22
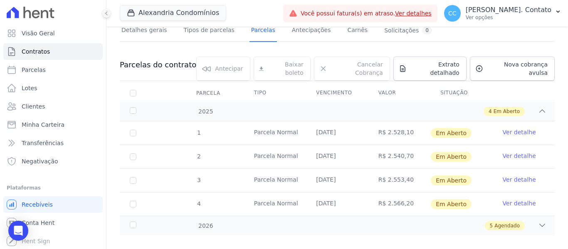
scroll to position [65, 0]
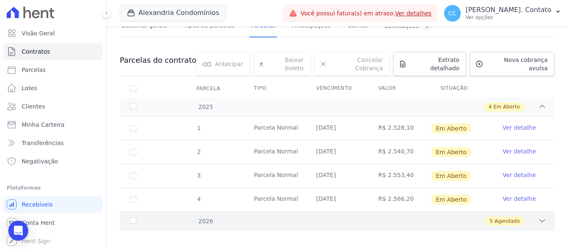
click at [507, 218] on span "Agendado" at bounding box center [507, 221] width 25 height 7
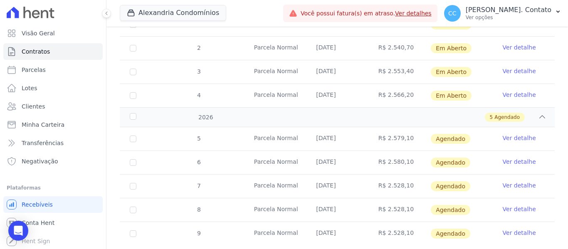
scroll to position [184, 0]
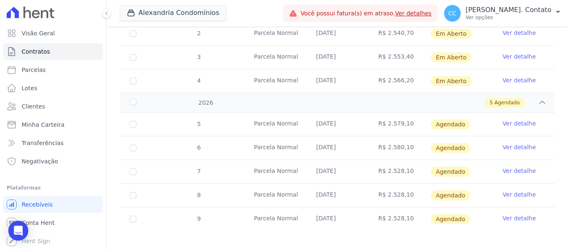
click at [523, 167] on link "Ver detalhe" at bounding box center [519, 171] width 33 height 8
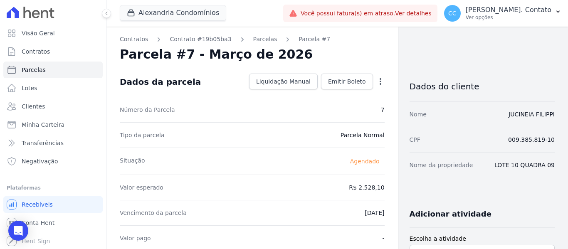
click at [379, 77] on div "Open options Alterar [GEOGRAPHIC_DATA]" at bounding box center [379, 82] width 12 height 14
click at [380, 79] on icon "button" at bounding box center [381, 81] width 2 height 7
click at [344, 91] on link "Alterar" at bounding box center [344, 92] width 73 height 15
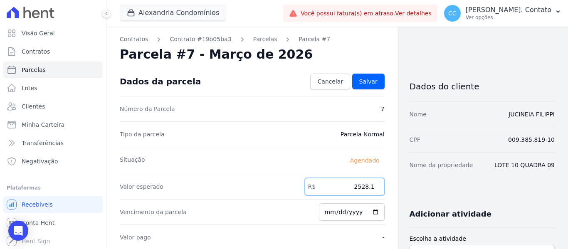
drag, startPoint x: 336, startPoint y: 190, endPoint x: 416, endPoint y: 188, distance: 79.9
type input "2593.40"
click at [372, 85] on span "Salvar" at bounding box center [368, 81] width 18 height 8
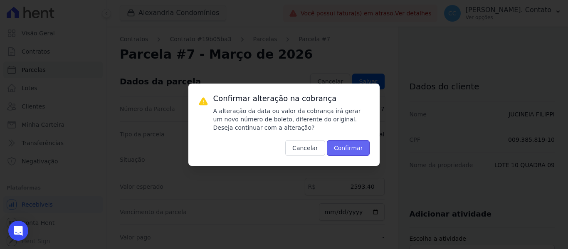
click at [358, 154] on button "Confirmar" at bounding box center [348, 148] width 43 height 16
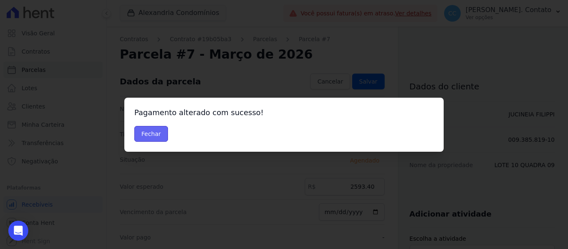
click at [144, 131] on button "Fechar" at bounding box center [151, 134] width 34 height 16
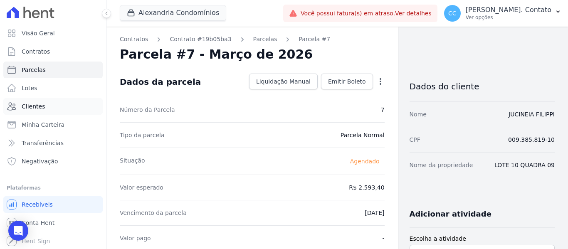
click at [32, 104] on span "Clientes" at bounding box center [33, 106] width 23 height 8
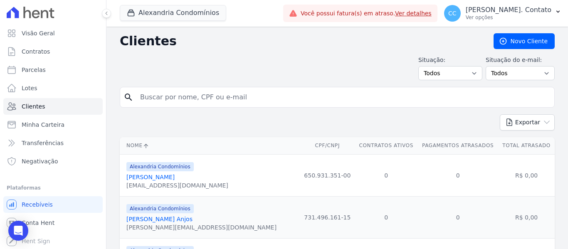
drag, startPoint x: 171, startPoint y: 101, endPoint x: 166, endPoint y: 102, distance: 4.7
click at [170, 101] on input "search" at bounding box center [343, 97] width 416 height 17
type input "JUCINEIA"
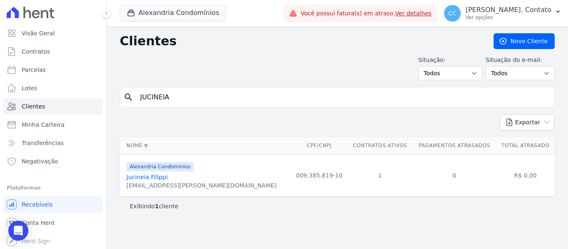
click at [146, 178] on link "Jucineia Filippi" at bounding box center [146, 177] width 41 height 7
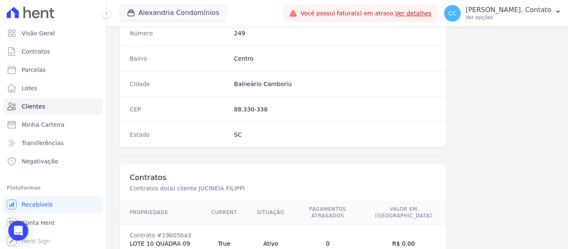
scroll to position [529, 0]
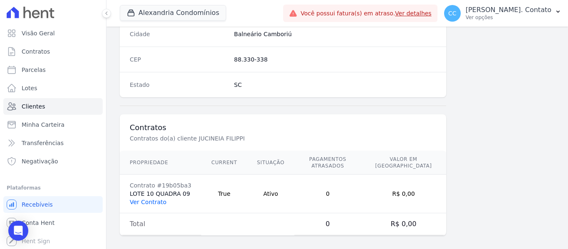
click at [141, 199] on link "Ver Contrato" at bounding box center [148, 202] width 37 height 7
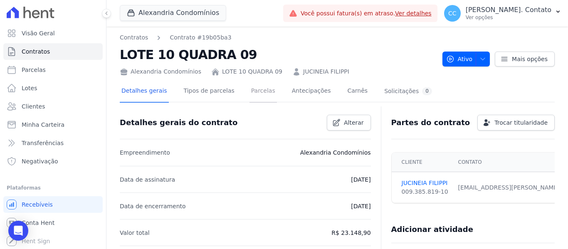
click at [252, 88] on link "Parcelas" at bounding box center [263, 92] width 27 height 22
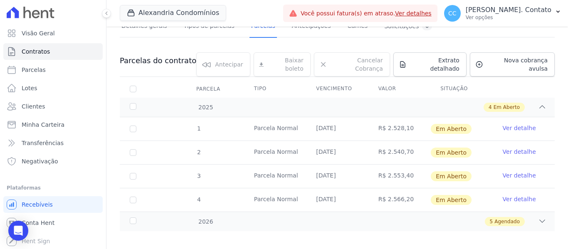
scroll to position [65, 0]
click at [540, 220] on icon at bounding box center [542, 221] width 5 height 2
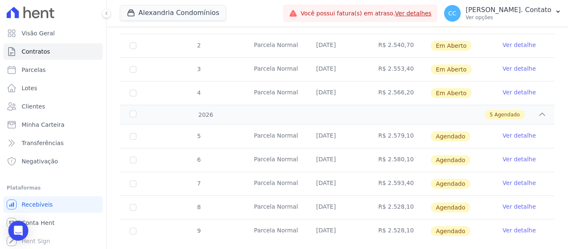
scroll to position [184, 0]
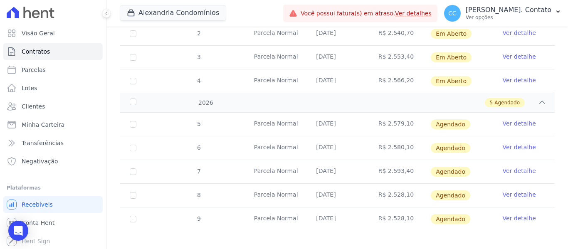
click at [520, 191] on link "Ver detalhe" at bounding box center [519, 195] width 33 height 8
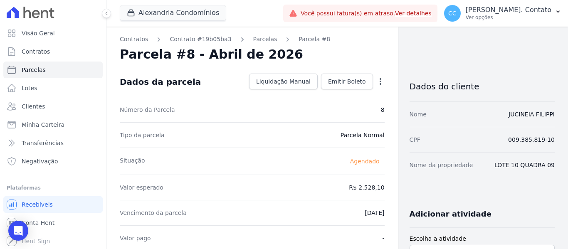
click at [377, 82] on icon "button" at bounding box center [381, 81] width 8 height 8
click at [343, 94] on link "Alterar" at bounding box center [344, 92] width 73 height 15
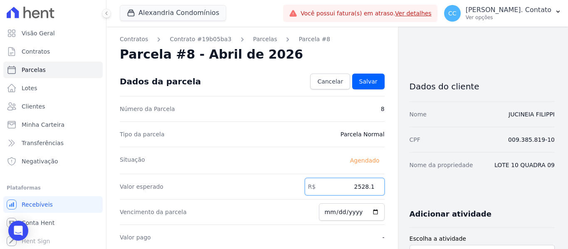
drag, startPoint x: 406, startPoint y: 190, endPoint x: 466, endPoint y: 188, distance: 60.3
type input "2607.40"
click at [373, 84] on span "Salvar" at bounding box center [368, 81] width 18 height 8
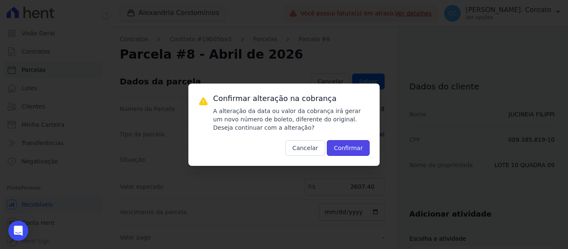
click at [362, 146] on button "Confirmar" at bounding box center [348, 148] width 43 height 16
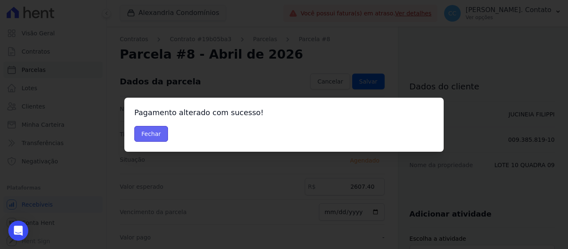
click at [152, 129] on button "Fechar" at bounding box center [151, 134] width 34 height 16
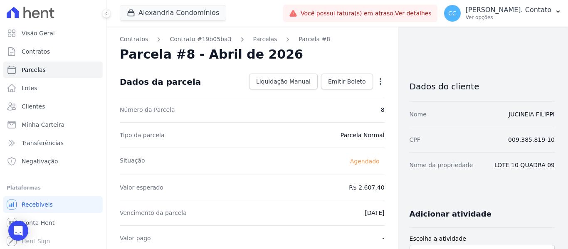
click at [377, 78] on icon "button" at bounding box center [381, 81] width 8 height 8
click at [340, 53] on div "Parcela #8 - Abril de 2026" at bounding box center [252, 54] width 265 height 15
click at [34, 102] on link "Clientes" at bounding box center [52, 106] width 99 height 17
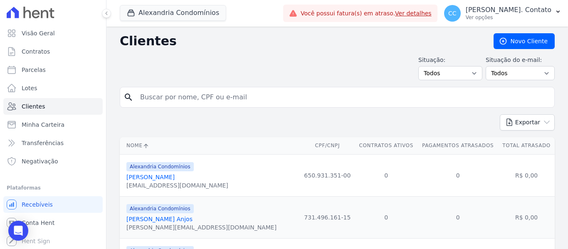
click at [156, 97] on input "search" at bounding box center [343, 97] width 416 height 17
type input "JUCINEIA"
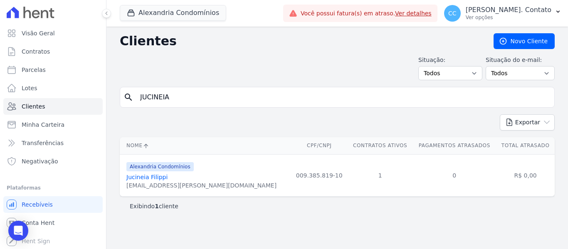
click at [162, 174] on link "Jucineia Filippi" at bounding box center [146, 177] width 41 height 7
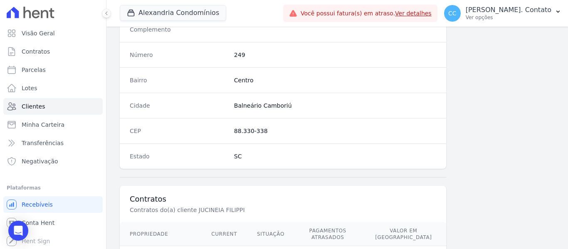
scroll to position [529, 0]
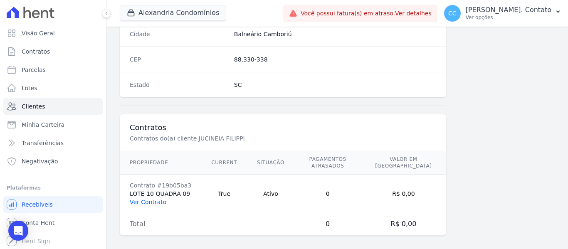
click at [156, 199] on link "Ver Contrato" at bounding box center [148, 202] width 37 height 7
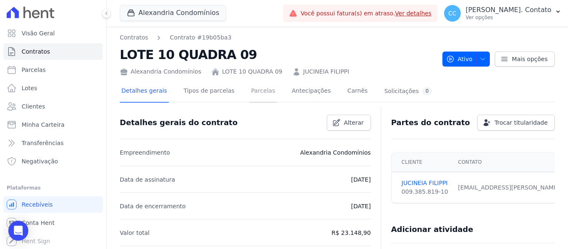
click at [250, 94] on link "Parcelas" at bounding box center [263, 92] width 27 height 22
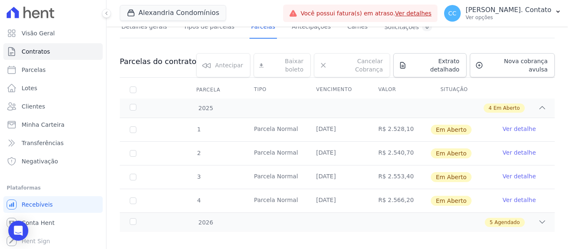
scroll to position [65, 0]
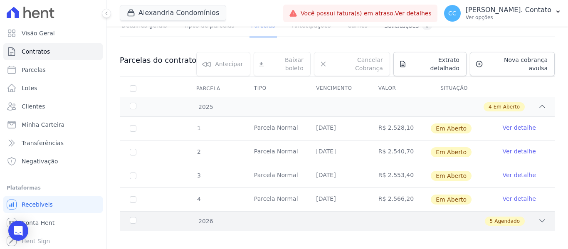
click at [528, 211] on div "2026 5 Agendado" at bounding box center [337, 221] width 435 height 20
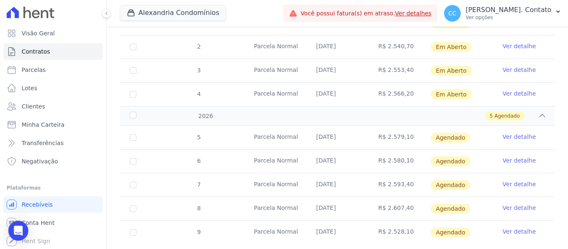
scroll to position [184, 0]
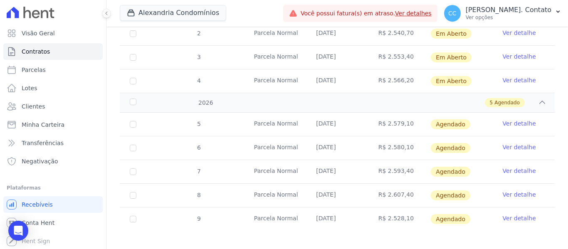
click at [512, 214] on link "Ver detalhe" at bounding box center [519, 218] width 33 height 8
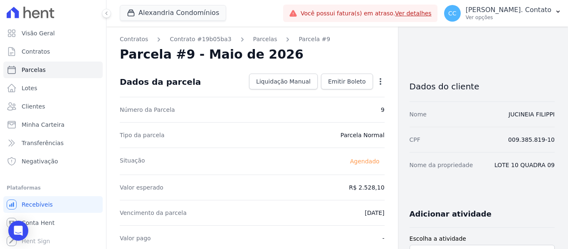
click at [380, 82] on icon "button" at bounding box center [381, 81] width 2 height 7
click at [351, 96] on link "Alterar" at bounding box center [344, 92] width 73 height 15
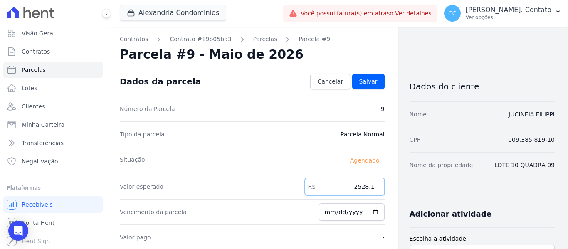
drag, startPoint x: 342, startPoint y: 185, endPoint x: 434, endPoint y: 189, distance: 92.0
type input "2620.50"
click at [370, 82] on span "Salvar" at bounding box center [368, 81] width 18 height 8
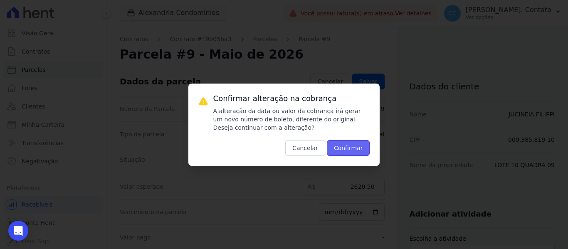
click at [348, 149] on button "Confirmar" at bounding box center [348, 148] width 43 height 16
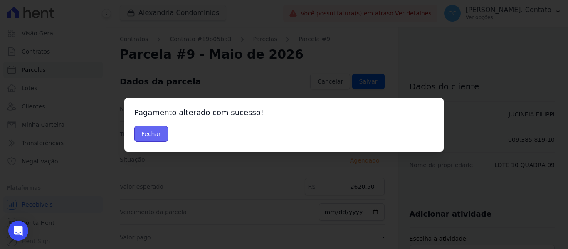
click at [143, 128] on button "Fechar" at bounding box center [151, 134] width 34 height 16
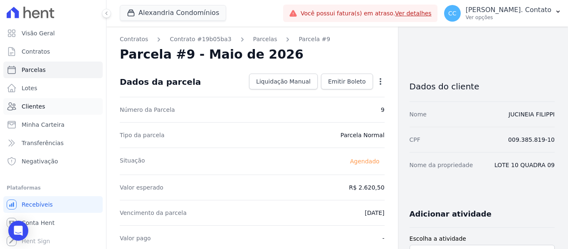
click at [29, 105] on span "Clientes" at bounding box center [33, 106] width 23 height 8
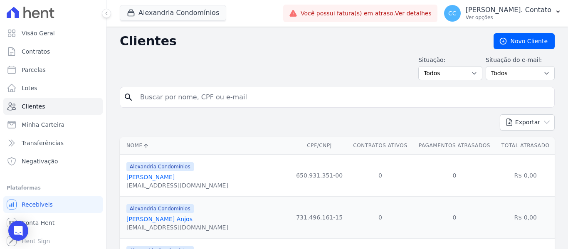
click at [158, 95] on input "search" at bounding box center [343, 97] width 416 height 17
type input "andre"
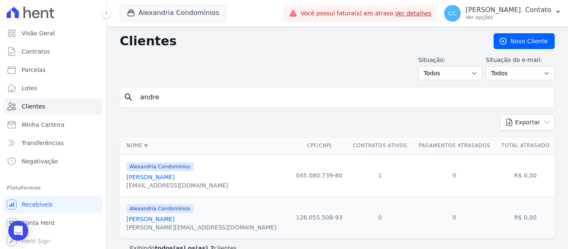
click at [181, 100] on input "andre" at bounding box center [343, 97] width 416 height 17
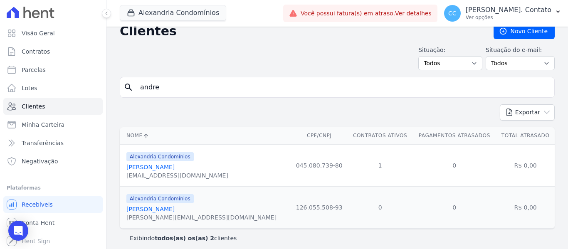
scroll to position [15, 0]
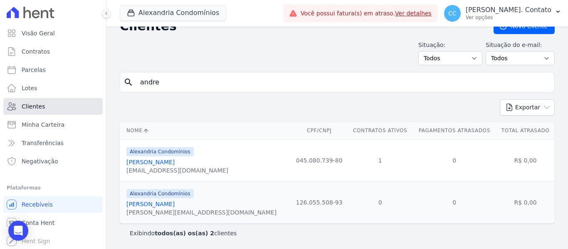
click at [33, 107] on span "Clientes" at bounding box center [33, 106] width 23 height 8
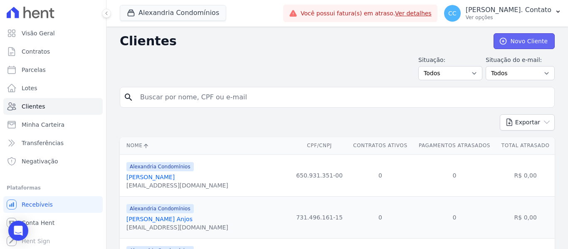
click at [516, 40] on link "Novo Cliente" at bounding box center [524, 41] width 61 height 16
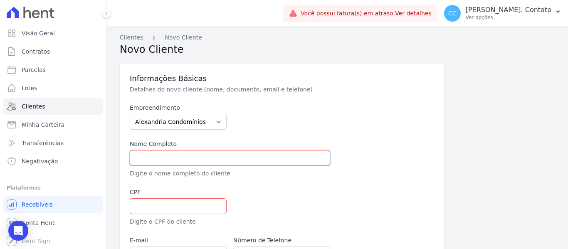
click at [141, 155] on input "text" at bounding box center [230, 158] width 201 height 16
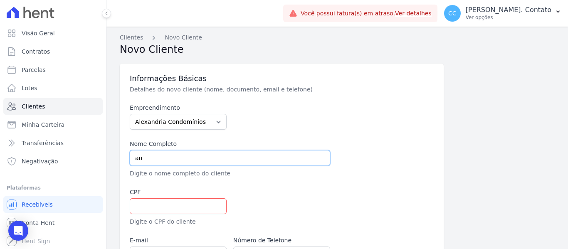
type input "a"
type input "[PERSON_NAME]"
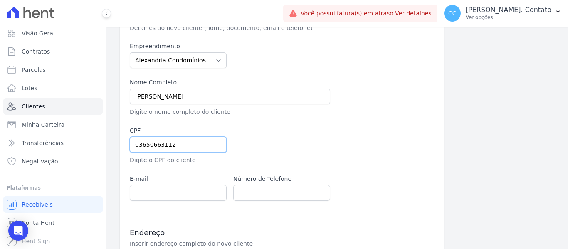
scroll to position [166, 0]
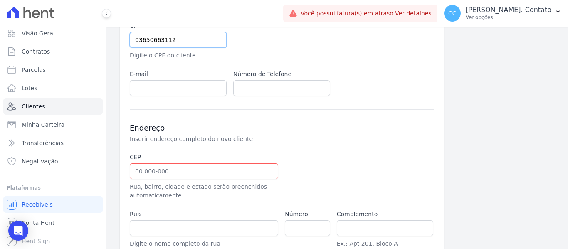
type input "03650663112"
click at [149, 175] on input "text" at bounding box center [204, 171] width 149 height 16
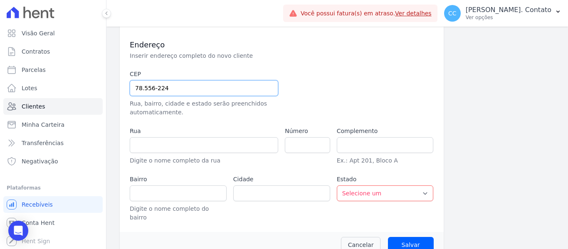
type input "78.556-224"
click at [191, 141] on input "text" at bounding box center [204, 145] width 149 height 16
click at [195, 89] on input "78.556-224" at bounding box center [204, 88] width 149 height 16
click at [388, 237] on input "Salvar" at bounding box center [411, 245] width 46 height 16
click at [160, 143] on input "text" at bounding box center [204, 145] width 149 height 16
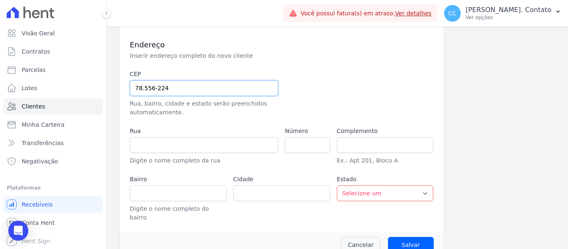
click at [191, 84] on input "78.556-224" at bounding box center [204, 88] width 149 height 16
type input "[GEOGRAPHIC_DATA]"
type input "Sinop"
select select "MT"
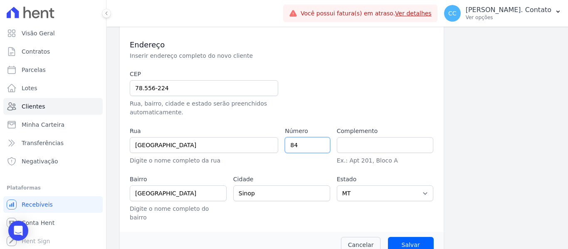
type input "84"
type input "C"
drag, startPoint x: 203, startPoint y: 192, endPoint x: 120, endPoint y: 191, distance: 82.8
click at [122, 192] on div "Informações Básicas Detalhes do novo cliente (nome, documento, email e telefone…" at bounding box center [282, 23] width 324 height 418
type input "EUNICE"
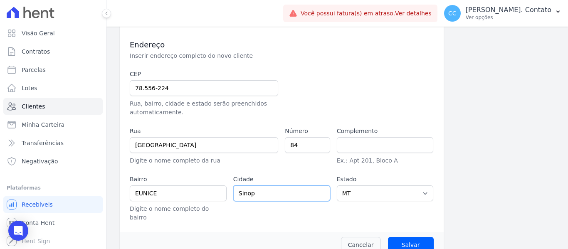
scroll to position [256, 0]
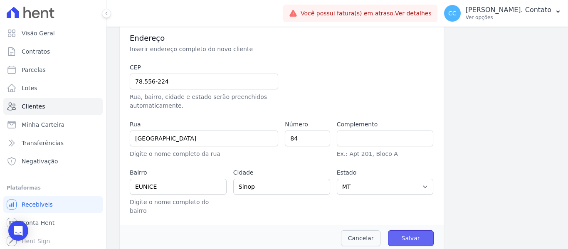
click at [421, 232] on input "Salvar" at bounding box center [411, 238] width 46 height 16
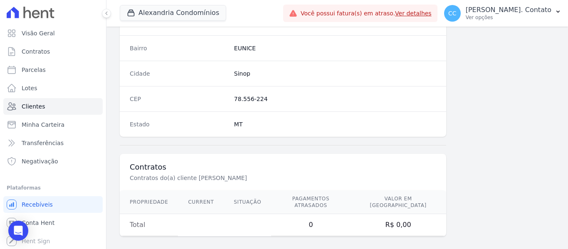
scroll to position [490, 0]
